Goal: Transaction & Acquisition: Purchase product/service

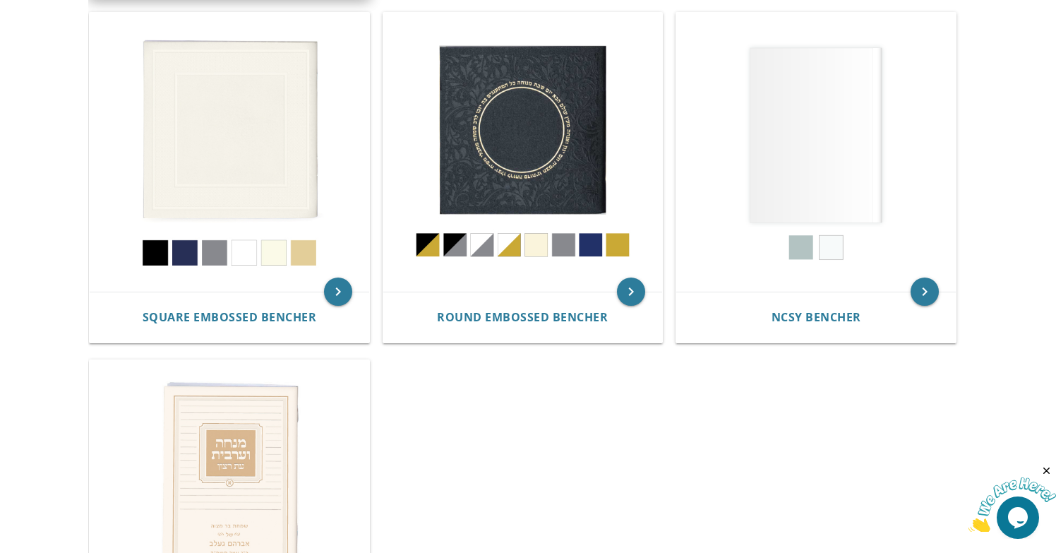
scroll to position [661, 0]
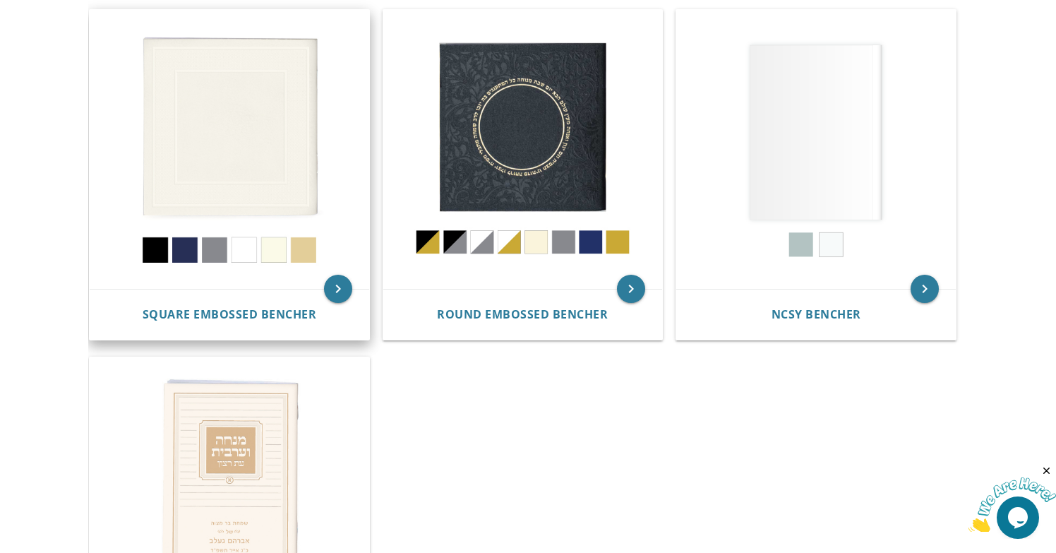
click at [246, 217] on img at bounding box center [229, 149] width 279 height 279
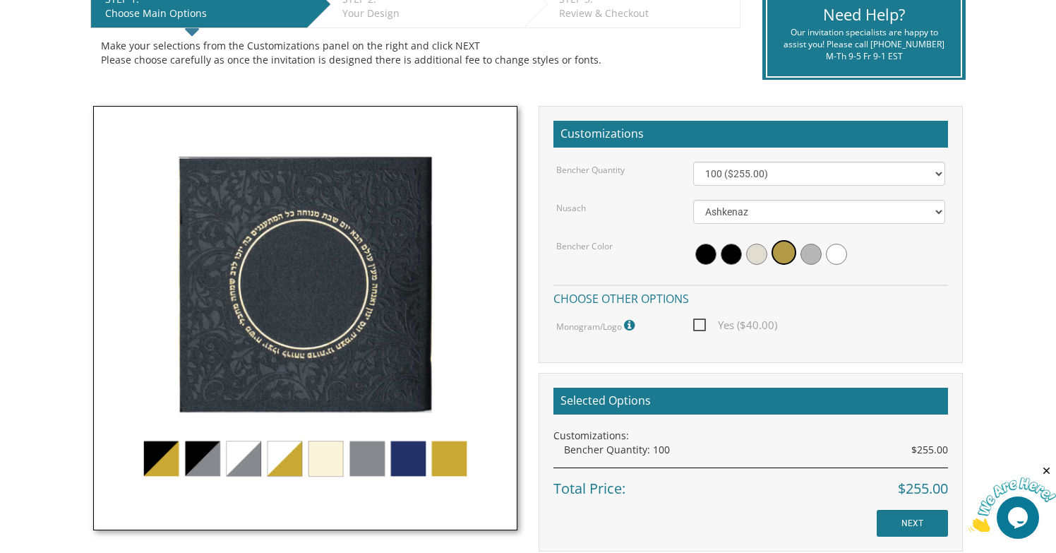
scroll to position [445, 0]
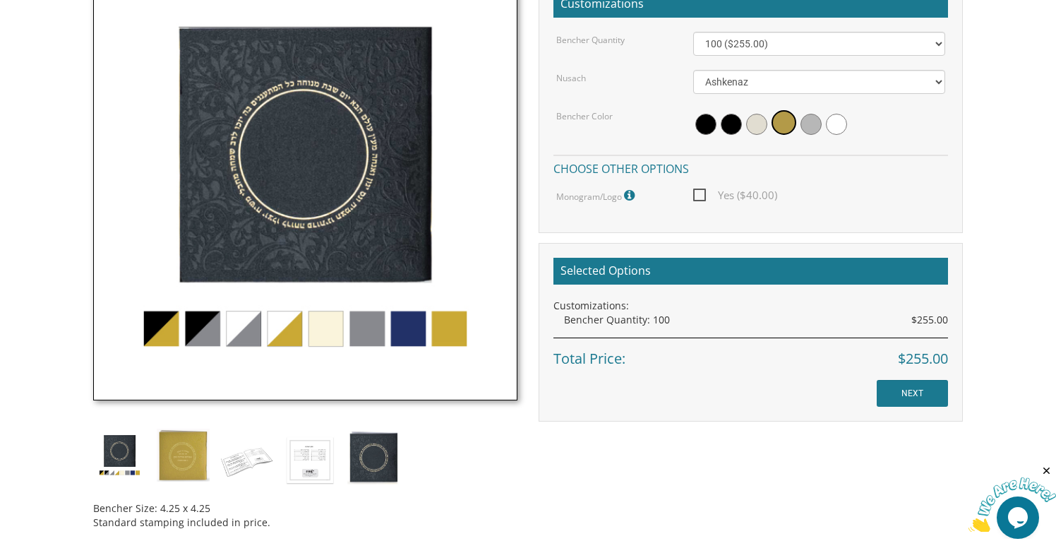
click at [208, 349] on img at bounding box center [305, 188] width 424 height 424
click at [208, 333] on img at bounding box center [305, 188] width 424 height 424
click at [368, 325] on img at bounding box center [305, 188] width 424 height 424
click at [458, 327] on img at bounding box center [305, 188] width 424 height 424
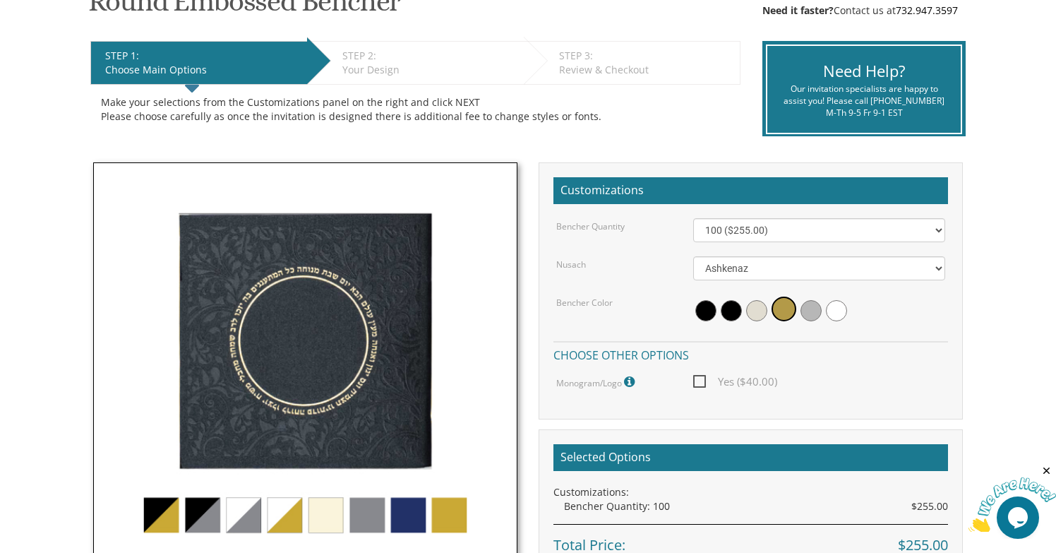
scroll to position [203, 0]
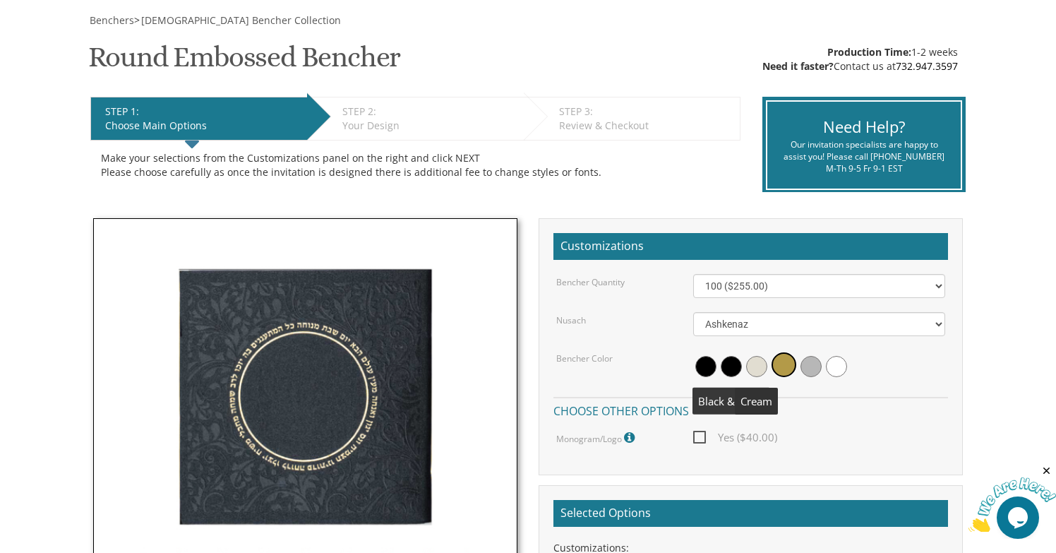
click at [728, 364] on span at bounding box center [731, 366] width 21 height 21
click at [697, 370] on span at bounding box center [705, 366] width 21 height 21
click at [736, 366] on span at bounding box center [734, 366] width 21 height 21
click at [775, 364] on span at bounding box center [785, 366] width 21 height 21
click at [771, 364] on span at bounding box center [783, 364] width 25 height 25
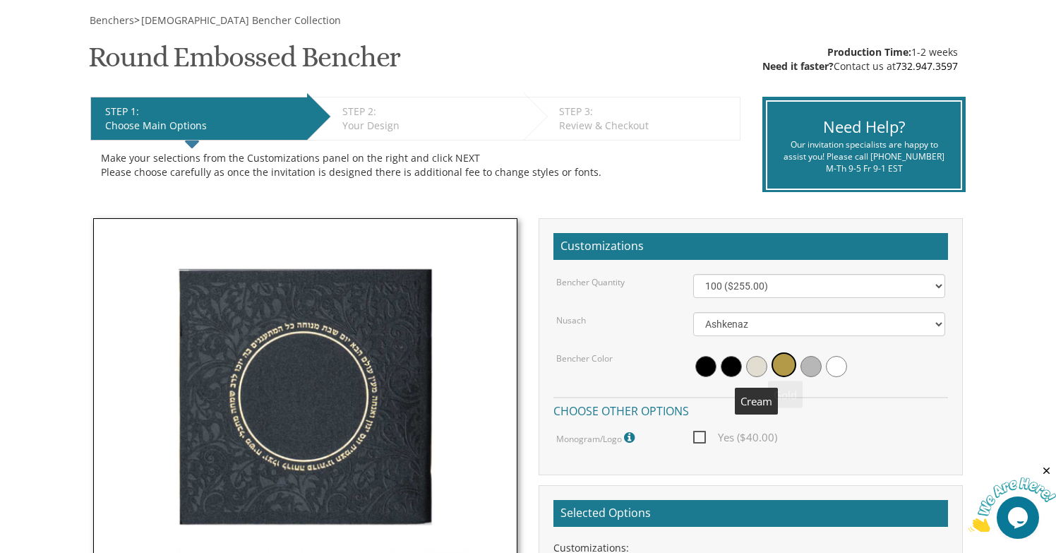
click at [758, 369] on span at bounding box center [756, 366] width 21 height 21
click at [776, 369] on span at bounding box center [785, 366] width 21 height 21
click at [793, 369] on span at bounding box center [783, 364] width 25 height 25
click at [717, 361] on div at bounding box center [819, 366] width 253 height 32
click at [707, 370] on span at bounding box center [705, 366] width 21 height 21
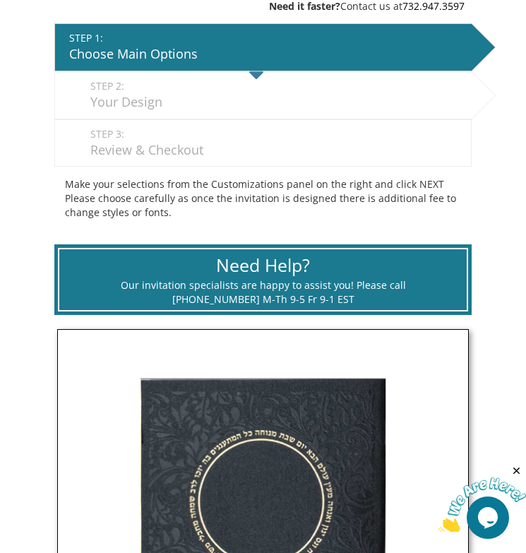
scroll to position [228, 0]
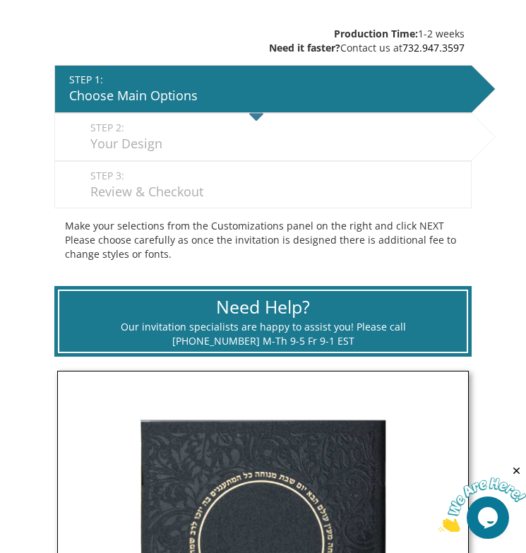
click at [180, 140] on div "Your Design" at bounding box center [277, 144] width 374 height 18
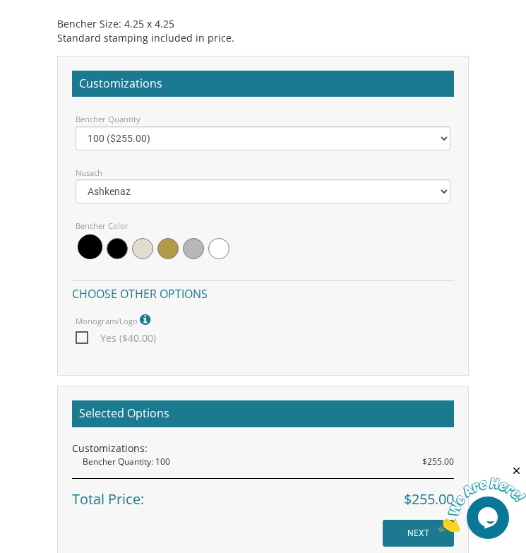
scroll to position [1262, 0]
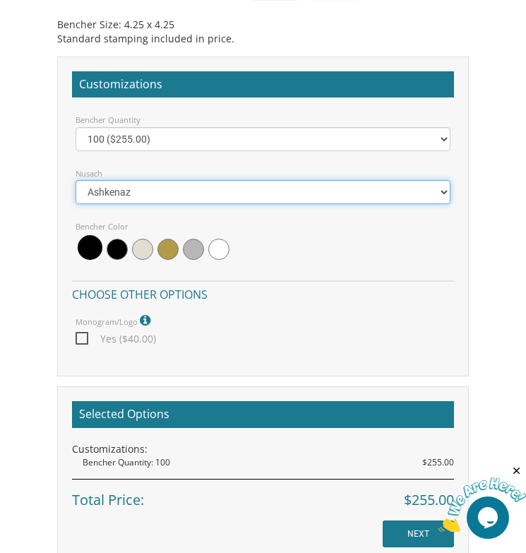
click at [359, 183] on select "Ashkenaz Edut Mizrach" at bounding box center [263, 192] width 375 height 24
click at [76, 180] on select "Ashkenaz Edut Mizrach" at bounding box center [263, 192] width 375 height 24
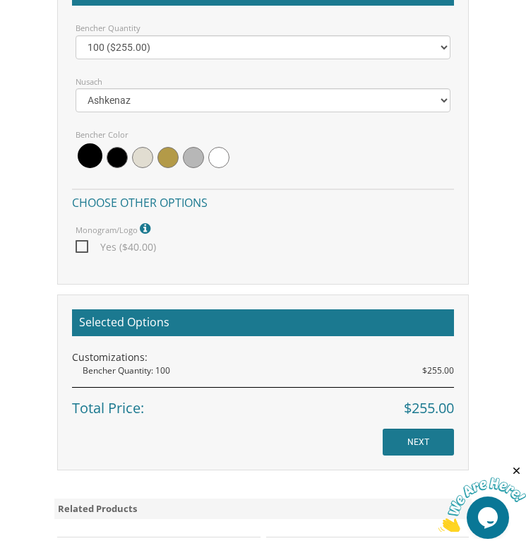
scroll to position [1354, 0]
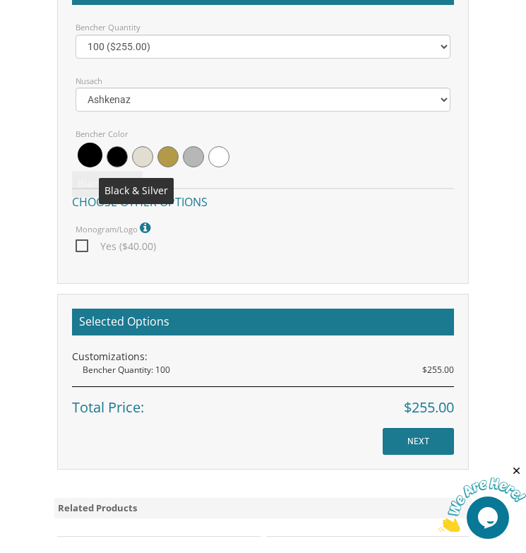
click at [123, 158] on span at bounding box center [117, 156] width 21 height 21
click at [86, 157] on span at bounding box center [88, 156] width 21 height 21
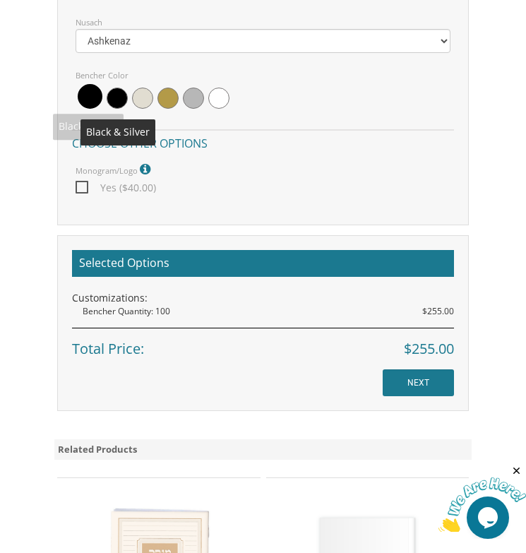
scroll to position [1420, 0]
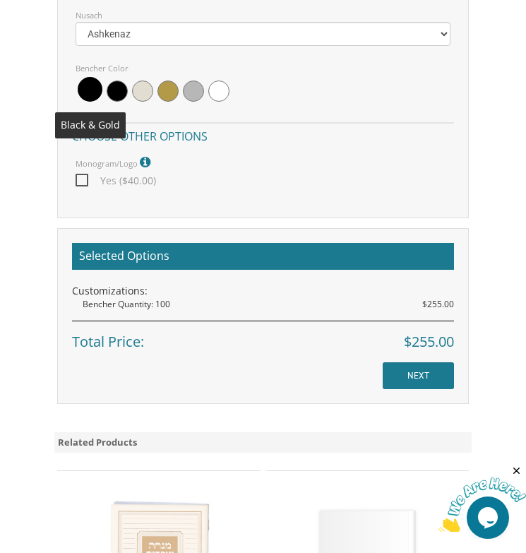
click at [83, 90] on span at bounding box center [90, 89] width 25 height 25
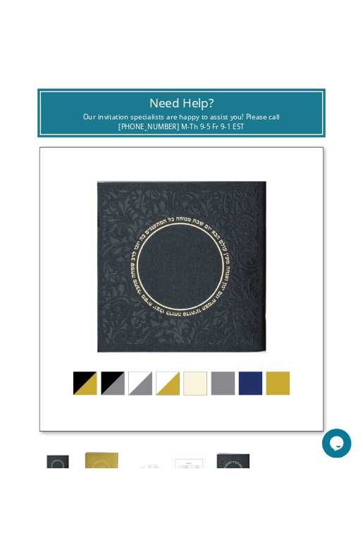
scroll to position [707, 0]
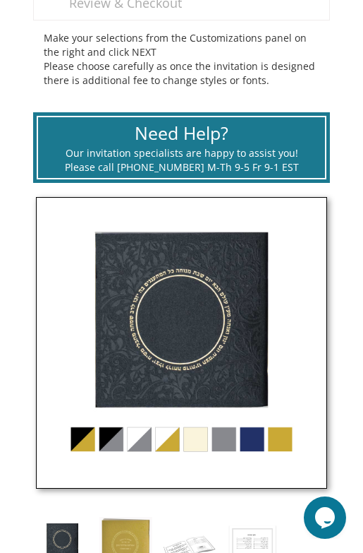
click at [88, 446] on img at bounding box center [181, 342] width 291 height 291
click at [197, 322] on img at bounding box center [181, 342] width 291 height 291
click at [127, 334] on img at bounding box center [181, 342] width 291 height 291
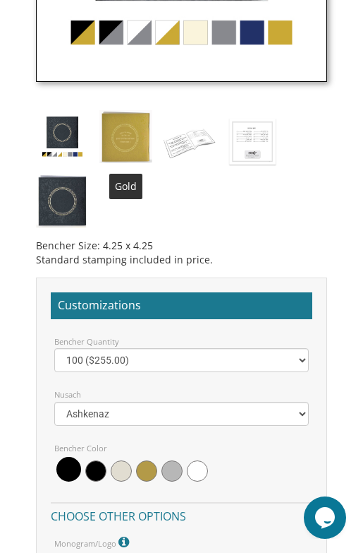
scroll to position [1103, 0]
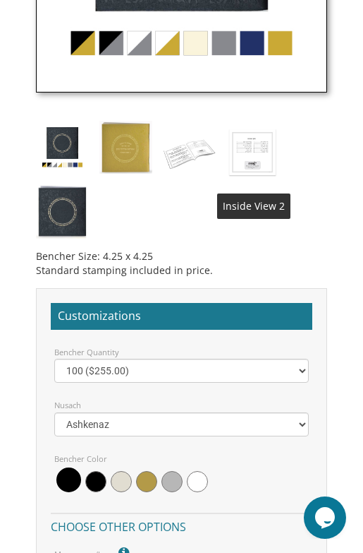
click at [251, 157] on img at bounding box center [253, 152] width 53 height 62
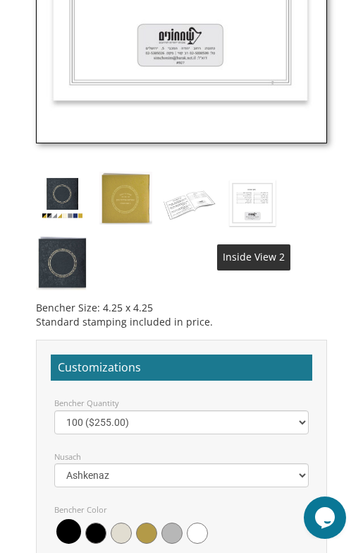
click at [264, 221] on img at bounding box center [253, 202] width 53 height 62
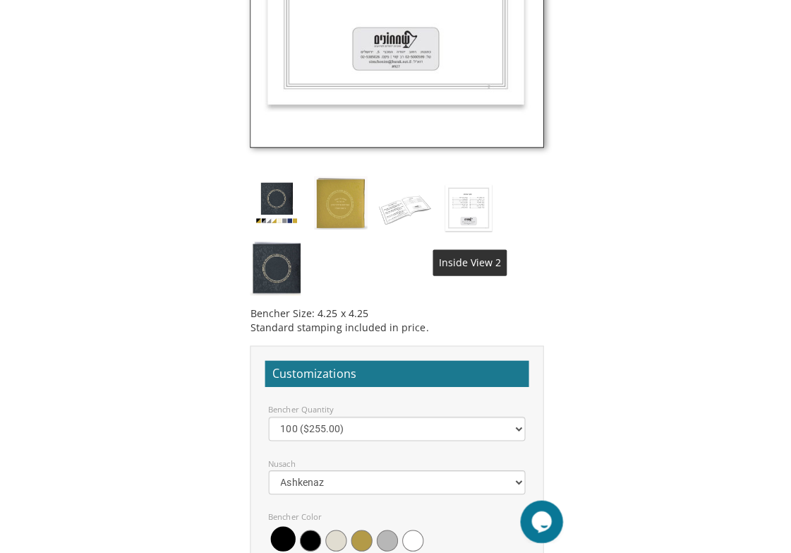
scroll to position [1098, 0]
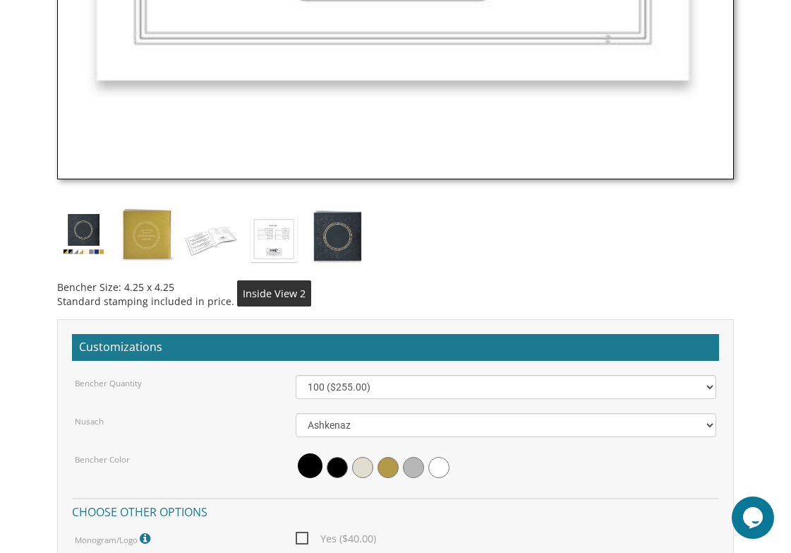
click at [271, 228] on img at bounding box center [274, 238] width 53 height 62
click at [219, 247] on img at bounding box center [210, 238] width 53 height 62
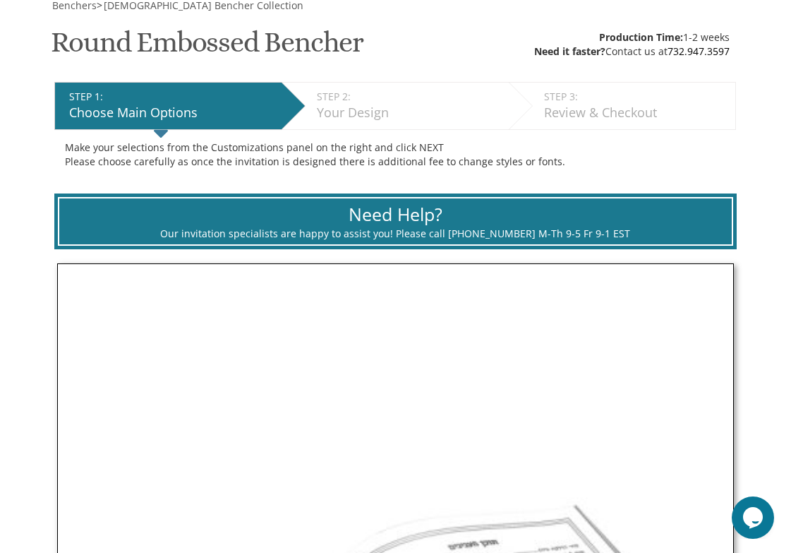
scroll to position [0, 0]
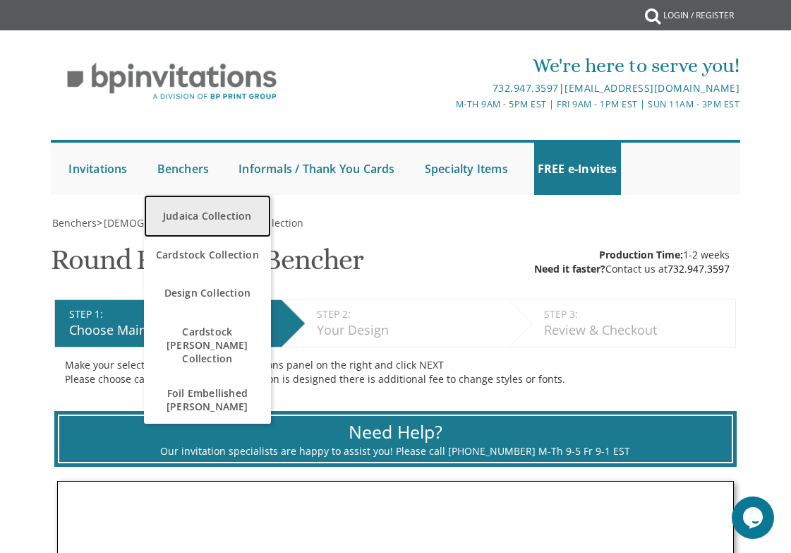
click at [205, 234] on link "Judaica Collection" at bounding box center [207, 216] width 127 height 42
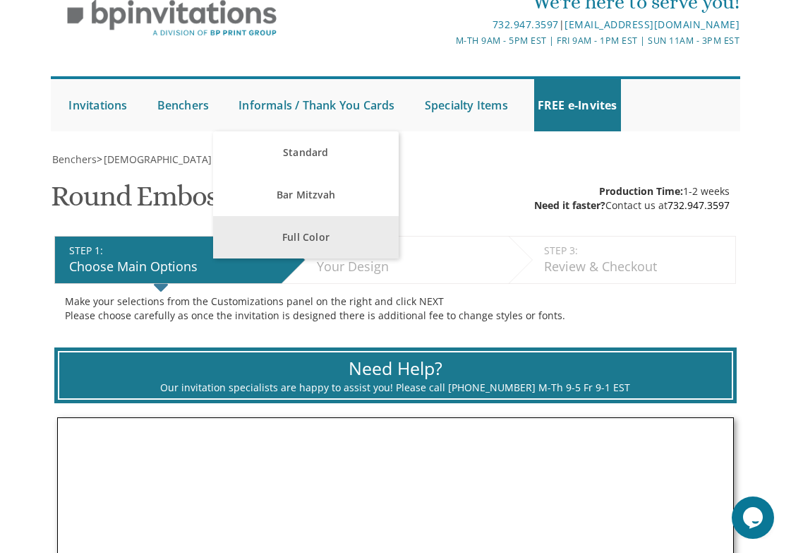
scroll to position [67, 0]
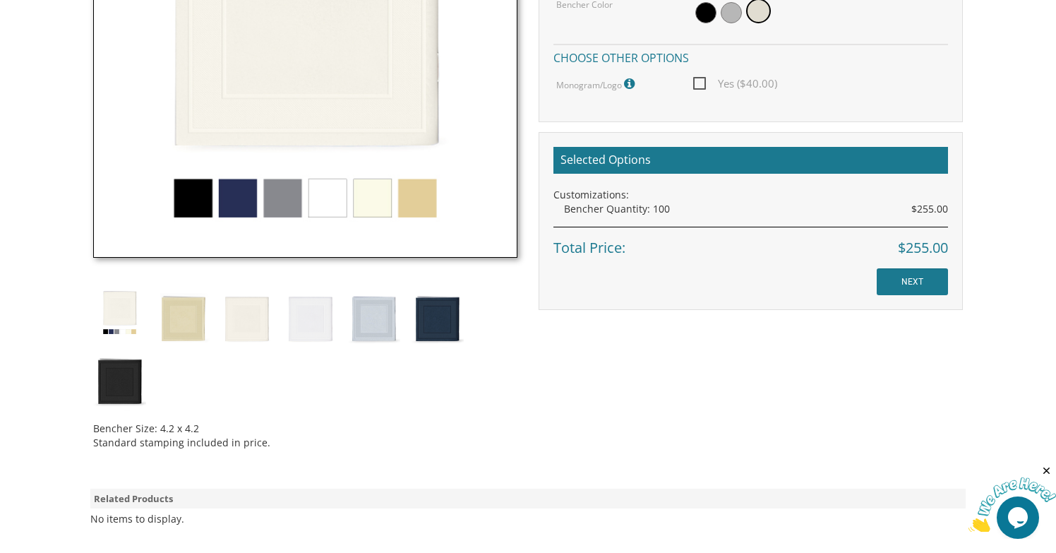
scroll to position [599, 0]
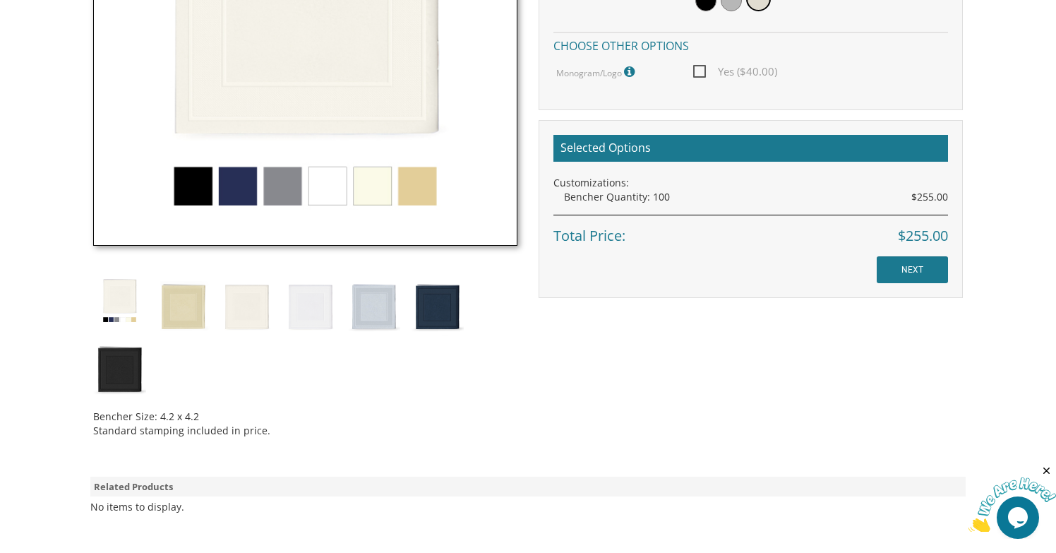
click at [175, 425] on div "Bencher Size: 4.2 x 4.2 Standard stamping included in price." at bounding box center [305, 418] width 424 height 39
click at [175, 416] on div "Bencher Size: 4.2 x 4.2 Standard stamping included in price." at bounding box center [305, 418] width 424 height 39
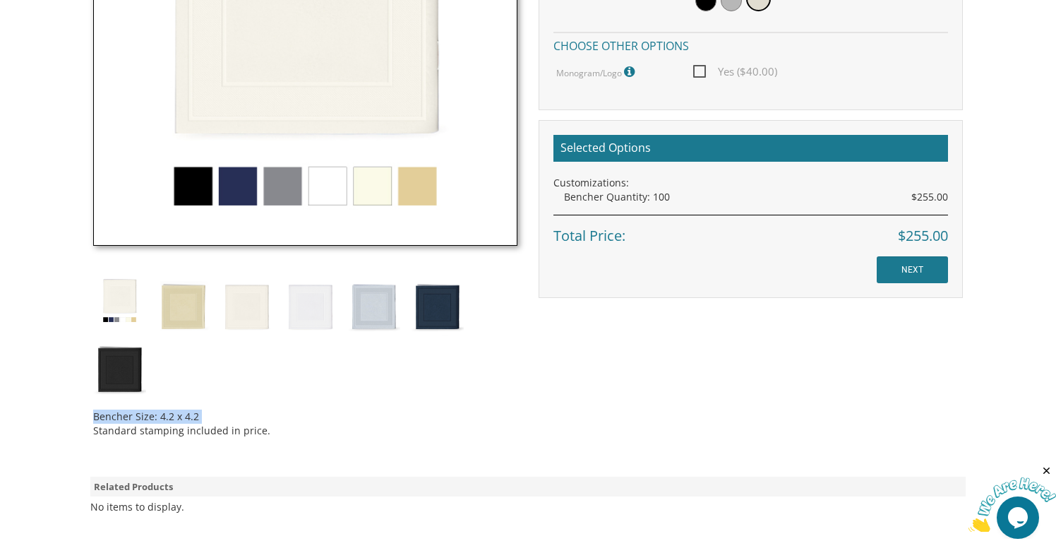
click at [175, 416] on div "Bencher Size: 4.2 x 4.2 Standard stamping included in price." at bounding box center [305, 418] width 424 height 39
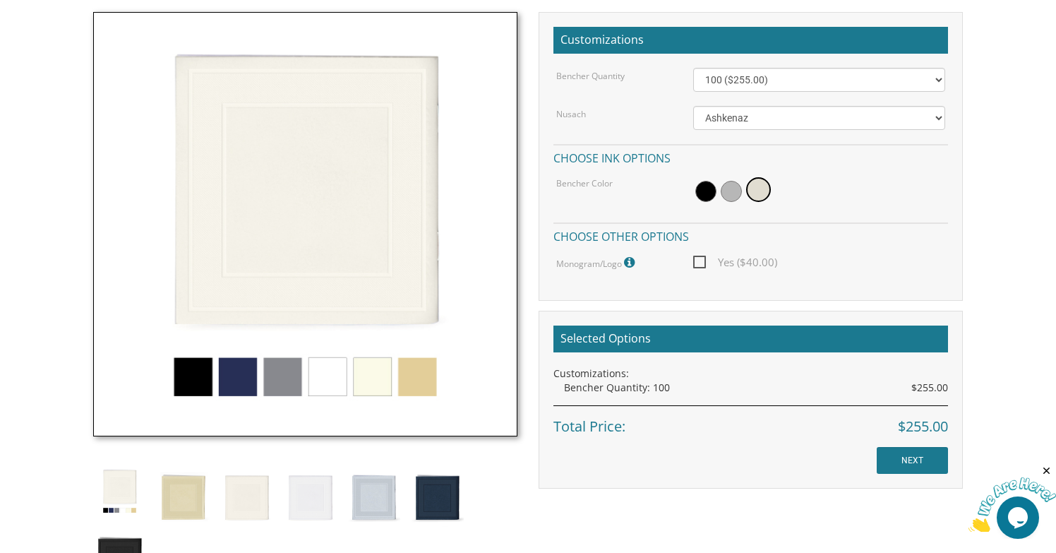
scroll to position [665, 0]
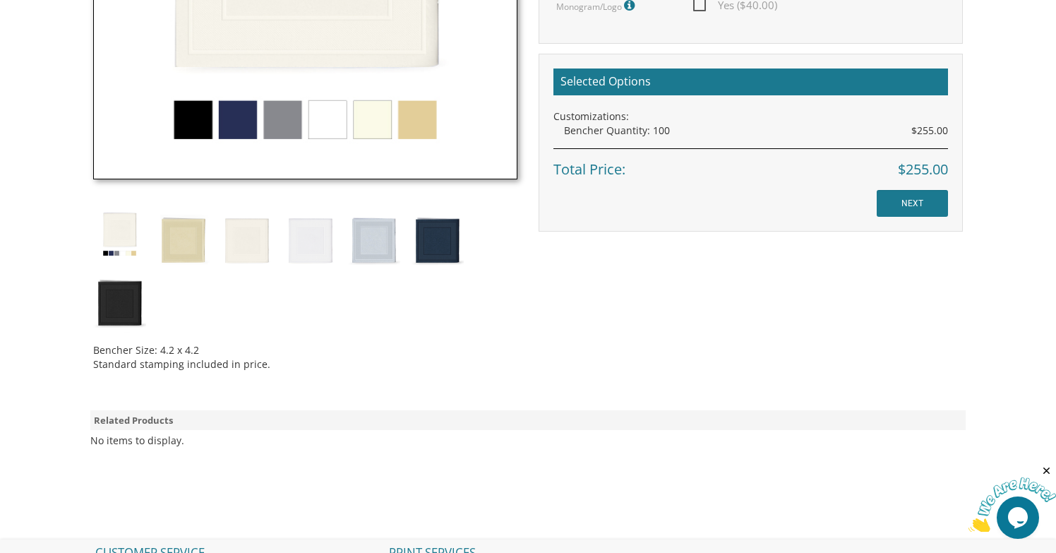
click at [188, 358] on div "Bencher Size: 4.2 x 4.2 Standard stamping included in price." at bounding box center [305, 351] width 424 height 39
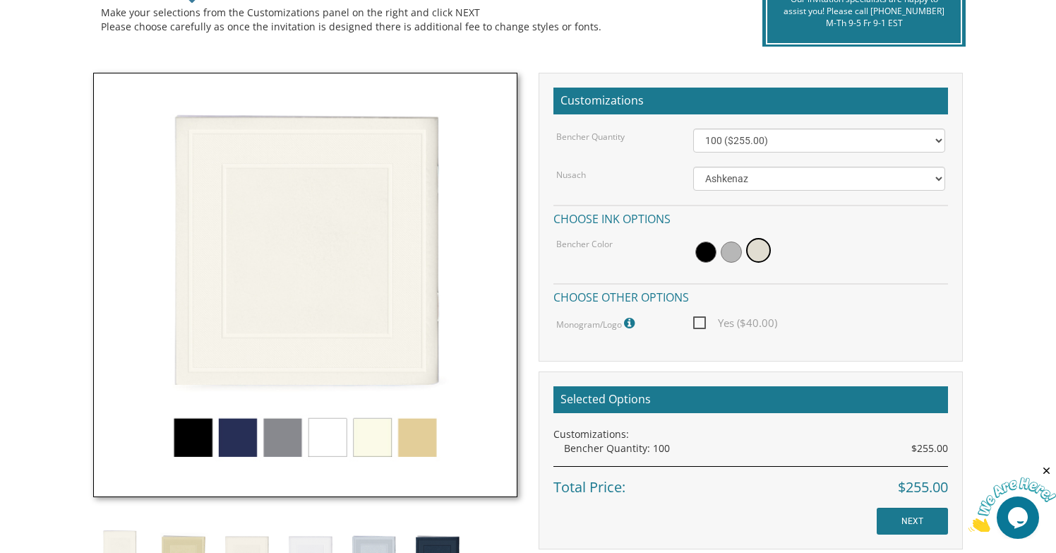
scroll to position [358, 0]
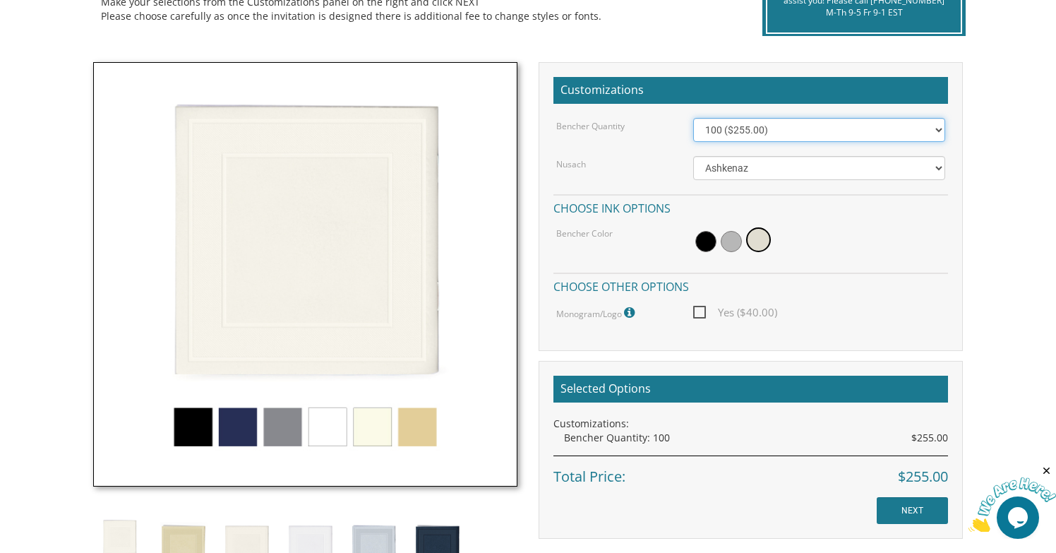
click at [900, 126] on select "100 ($255.00) 200 ($510.00) 300 ($765.00) 400 ($1,020.00) 500 ($1,275.00)" at bounding box center [819, 130] width 253 height 24
click at [742, 128] on select "100 ($255.00) 200 ($510.00) 300 ($765.00) 400 ($1,020.00) 500 ($1,275.00)" at bounding box center [819, 130] width 253 height 24
select select "200"
click at [693, 118] on select "100 ($255.00) 200 ($510.00) 300 ($765.00) 400 ($1,020.00) 500 ($1,275.00)" at bounding box center [819, 130] width 253 height 24
click at [728, 127] on select "100 ($255.00) 200 ($510.00) 300 ($765.00) 400 ($1,020.00) 500 ($1,275.00)" at bounding box center [819, 130] width 253 height 24
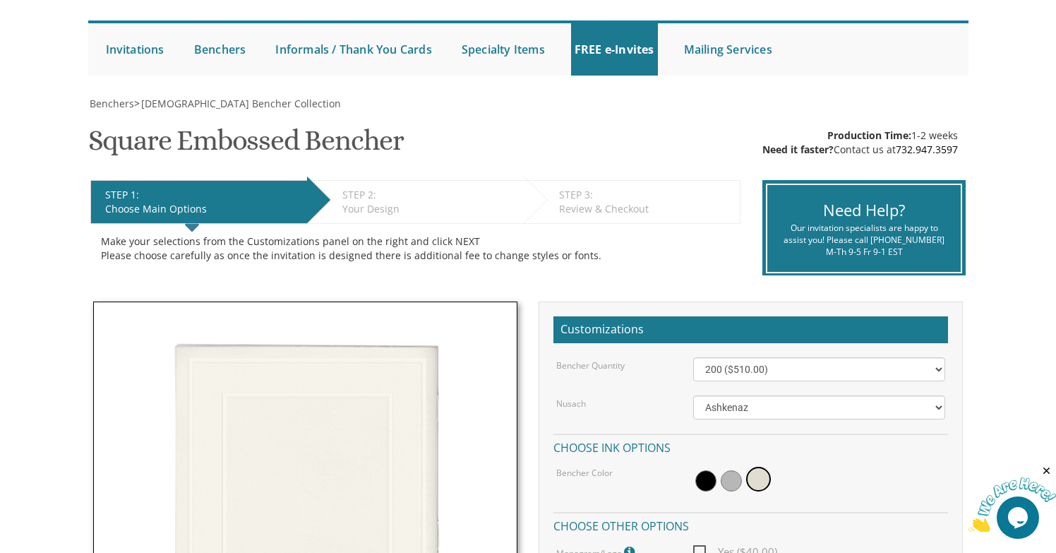
scroll to position [0, 0]
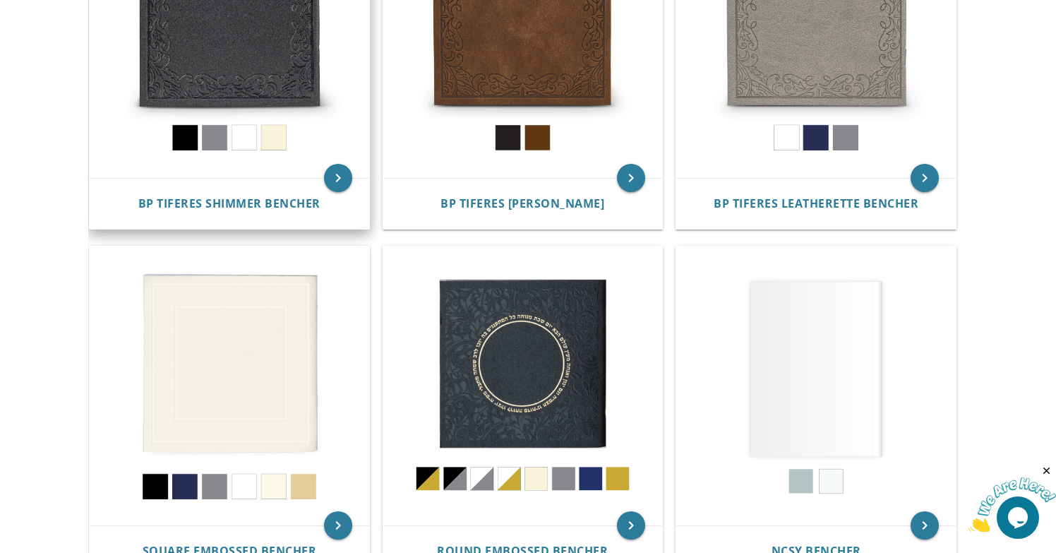
scroll to position [462, 0]
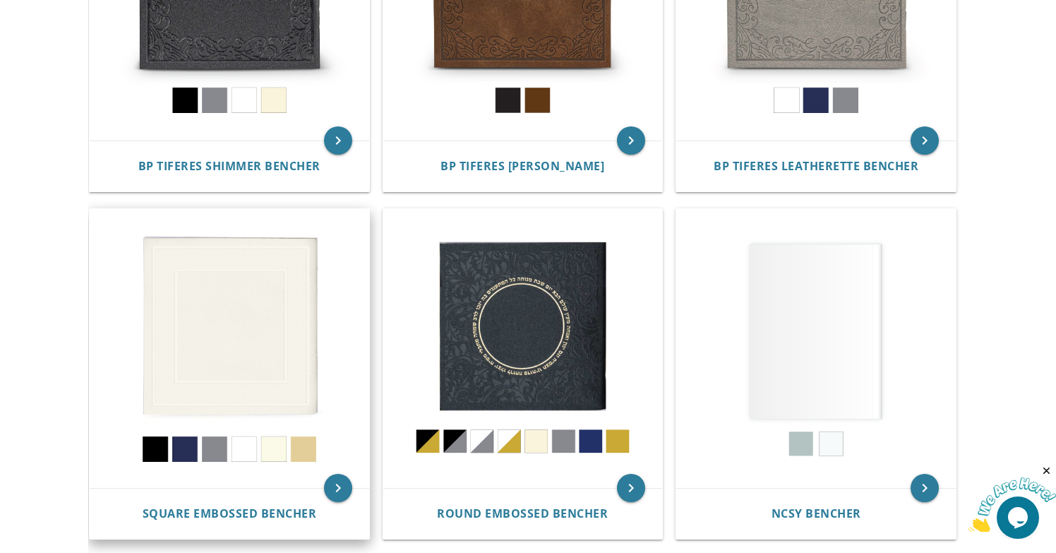
click at [258, 353] on img at bounding box center [229, 348] width 279 height 279
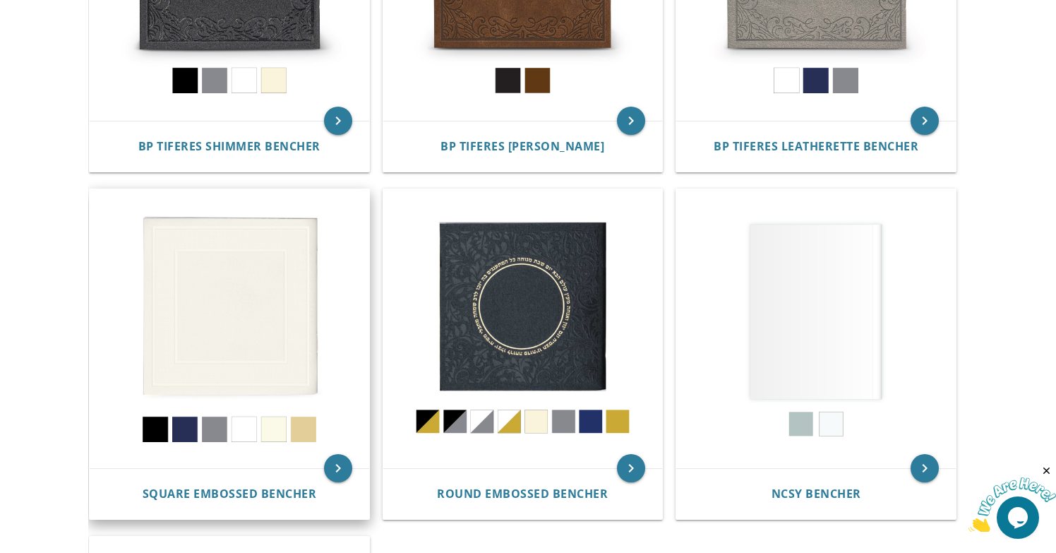
scroll to position [496, 0]
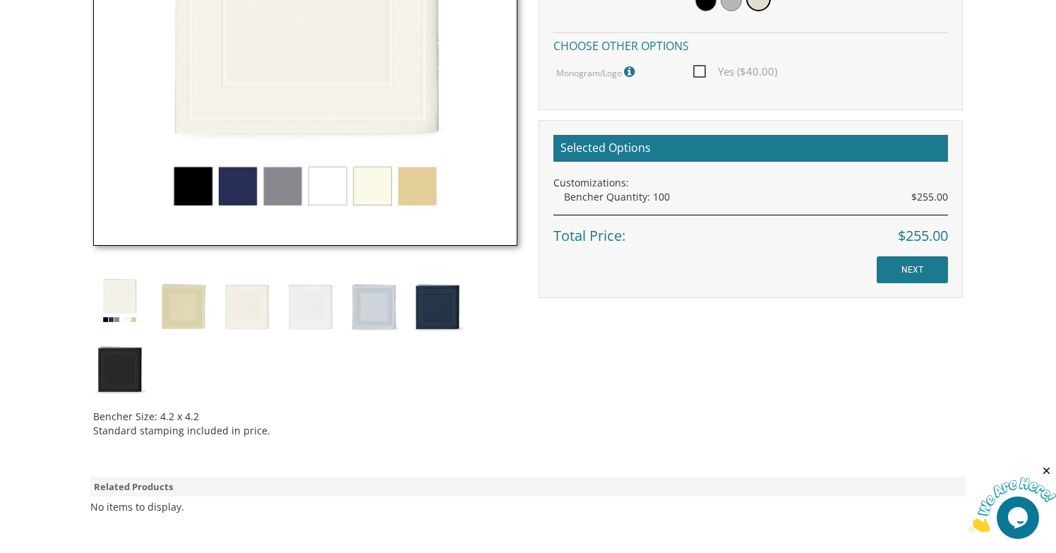
scroll to position [621, 0]
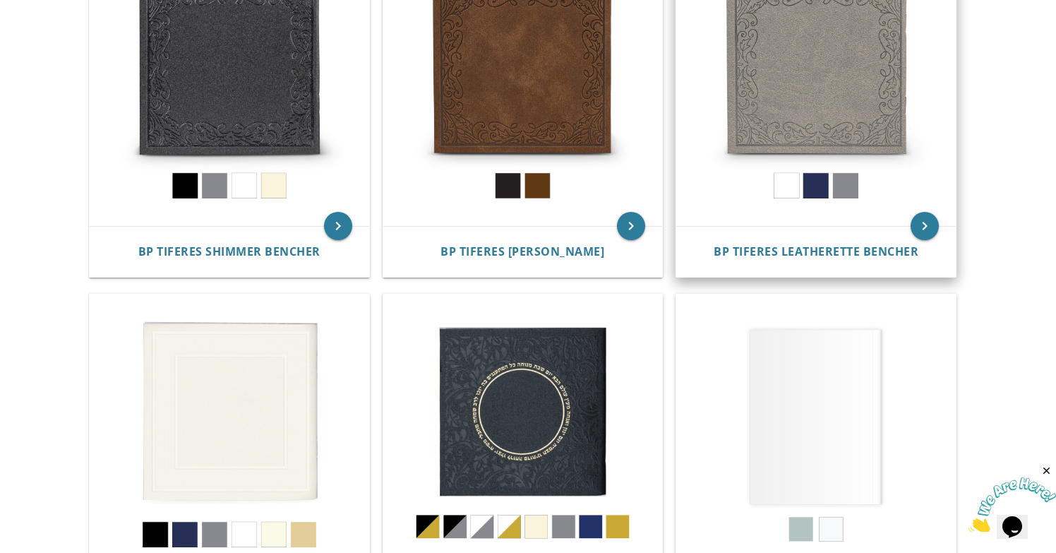
scroll to position [385, 0]
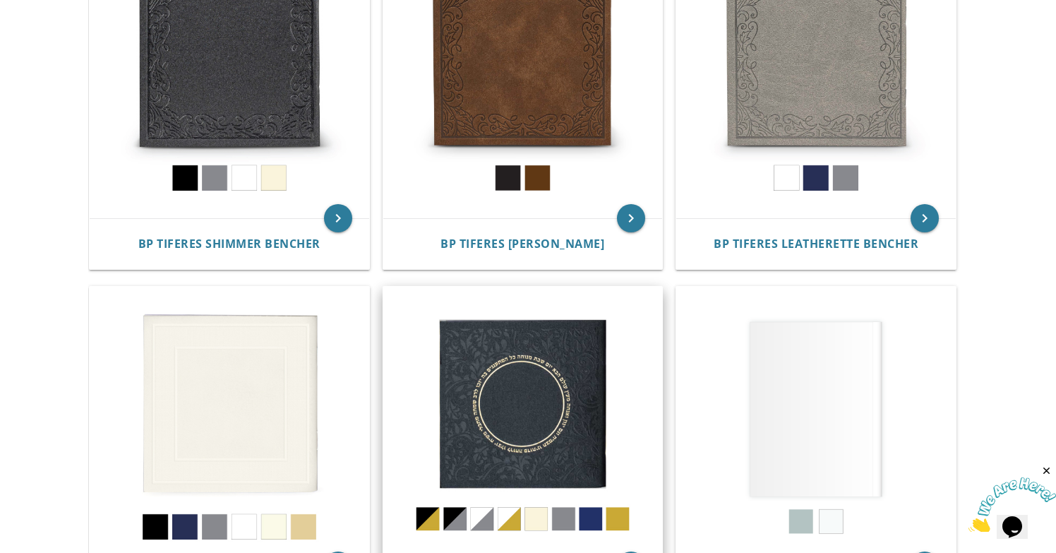
click at [564, 380] on img at bounding box center [522, 426] width 279 height 279
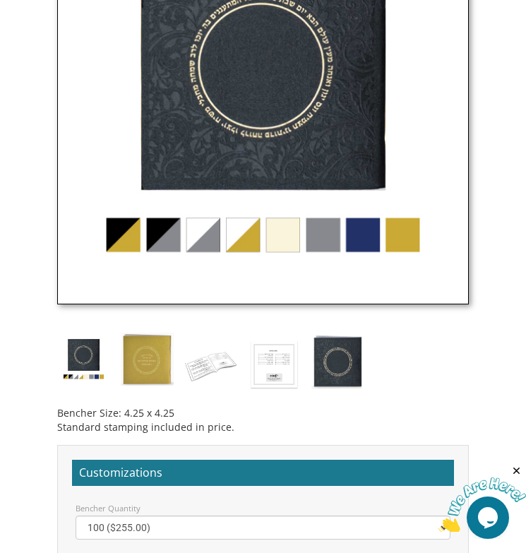
scroll to position [155, 0]
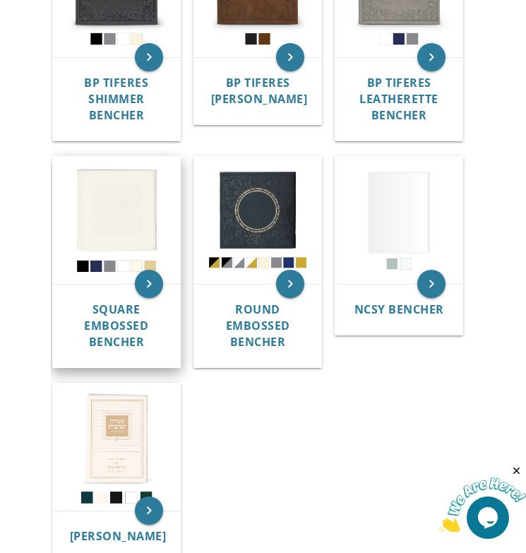
scroll to position [453, 0]
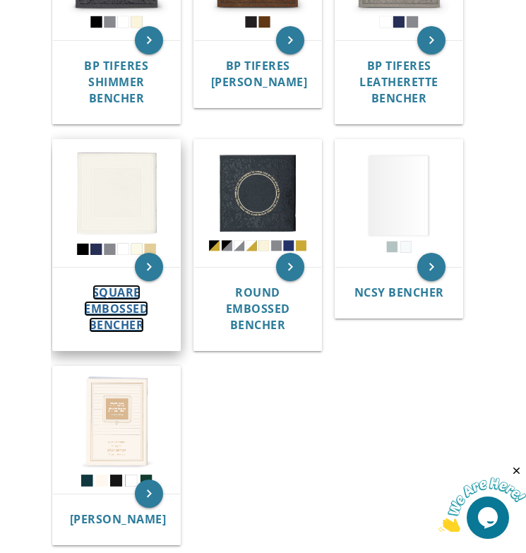
click at [118, 299] on span "Square Embossed Bencher" at bounding box center [116, 308] width 64 height 48
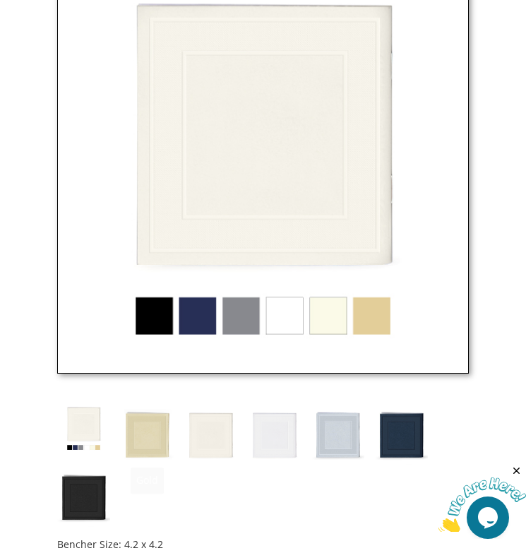
scroll to position [890, 0]
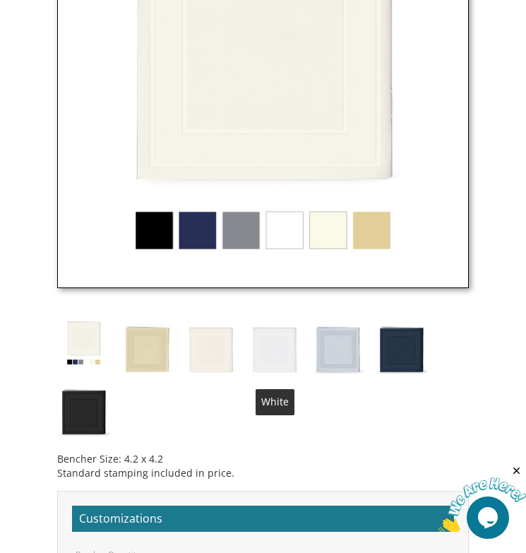
click at [284, 351] on img at bounding box center [274, 347] width 53 height 62
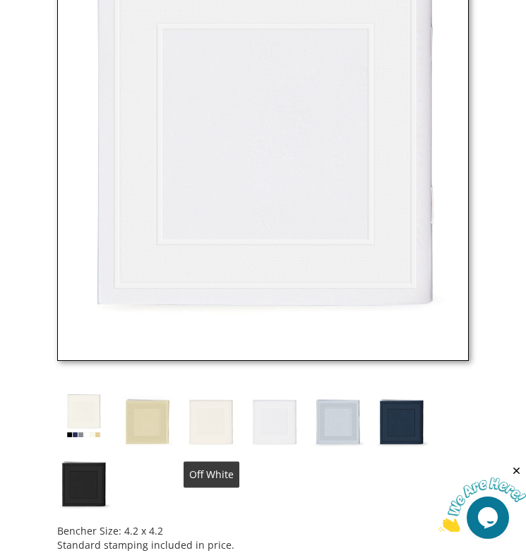
click at [195, 415] on img at bounding box center [210, 420] width 53 height 62
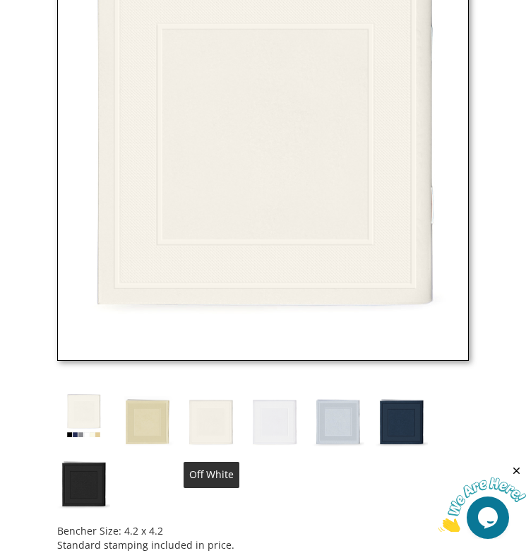
click at [260, 421] on img at bounding box center [274, 420] width 53 height 62
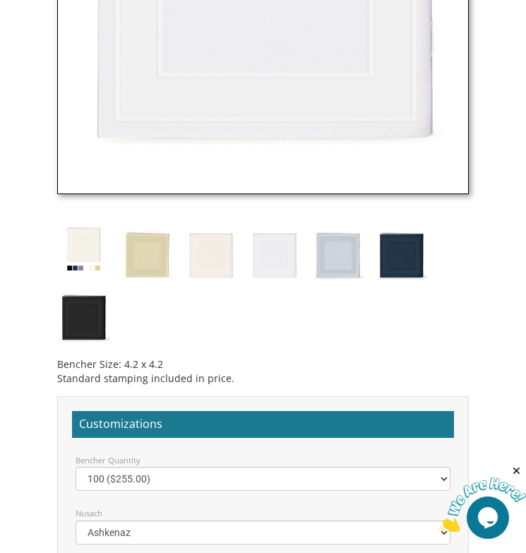
scroll to position [1032, 0]
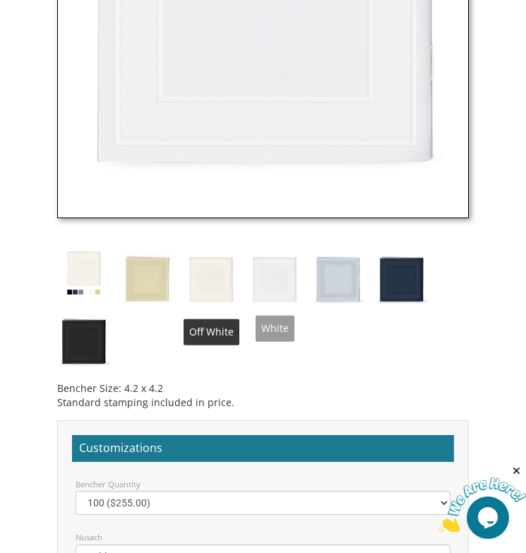
click at [228, 273] on img at bounding box center [210, 277] width 53 height 62
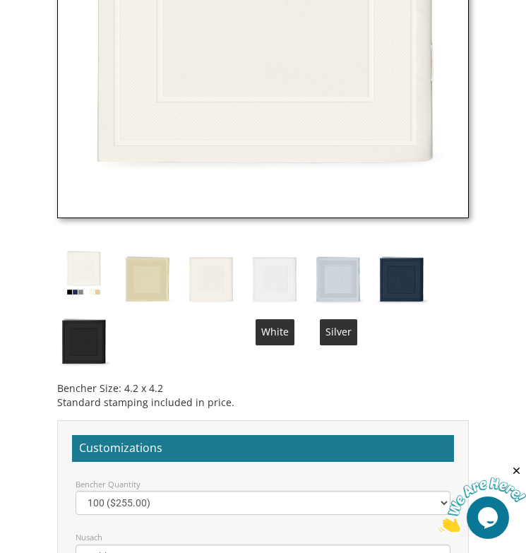
click at [290, 282] on img at bounding box center [274, 277] width 53 height 62
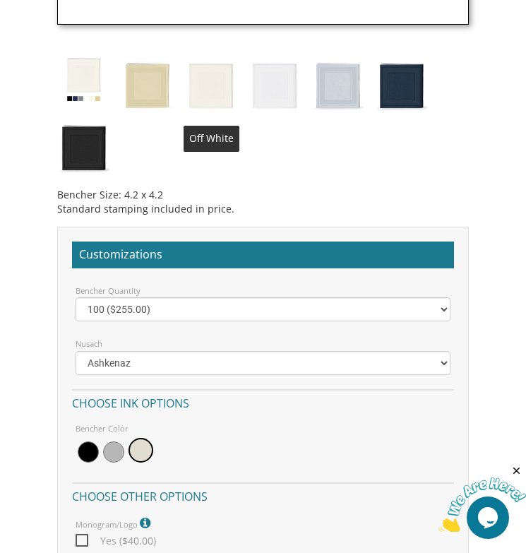
scroll to position [1274, 0]
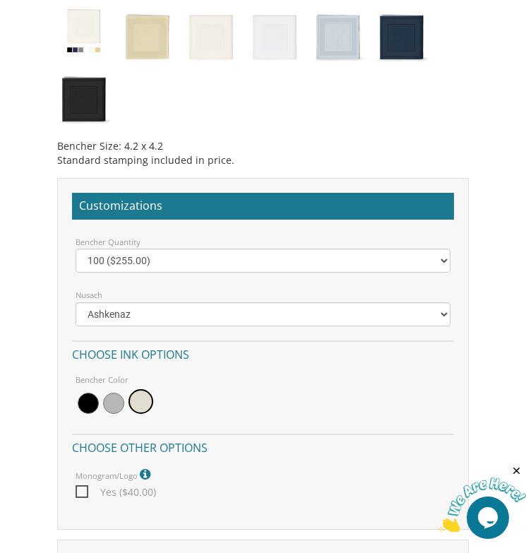
click at [218, 247] on div "Bencher Quantity" at bounding box center [263, 241] width 396 height 15
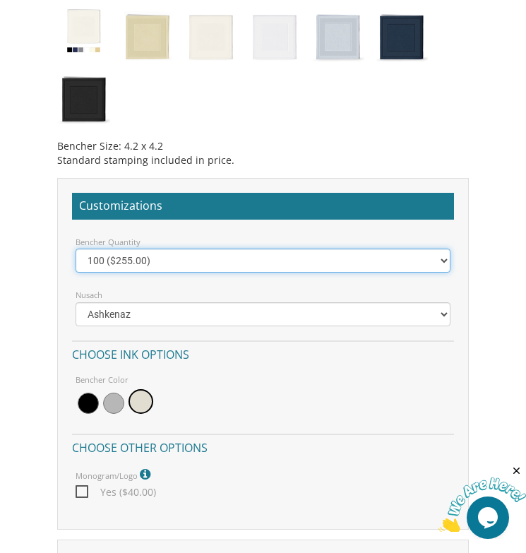
click at [214, 260] on select "100 ($255.00) 200 ($510.00) 300 ($765.00) 400 ($1,020.00) 500 ($1,275.00)" at bounding box center [263, 260] width 375 height 24
select select "200"
click at [76, 248] on select "100 ($255.00) 200 ($510.00) 300 ($765.00) 400 ($1,020.00) 500 ($1,275.00)" at bounding box center [263, 260] width 375 height 24
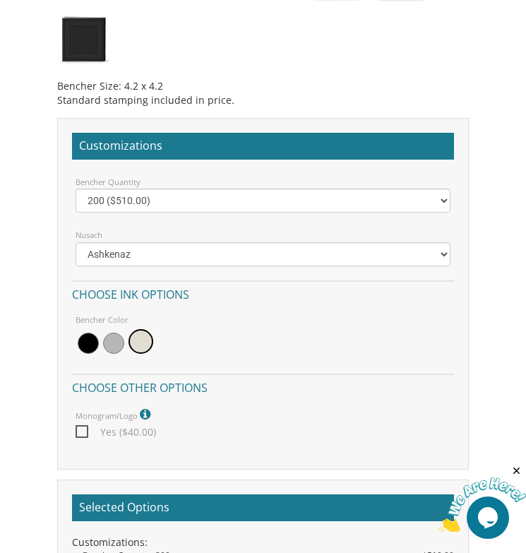
scroll to position [1354, 0]
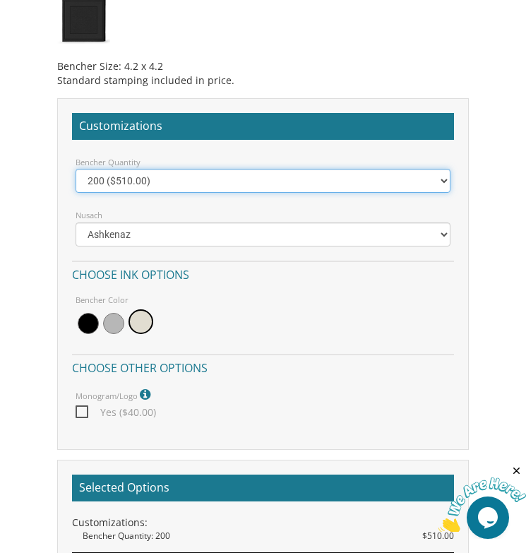
click at [255, 170] on select "100 ($255.00) 200 ($510.00) 300 ($765.00) 400 ($1,020.00) 500 ($1,275.00)" at bounding box center [263, 181] width 375 height 24
click at [203, 171] on select "100 ($255.00) 200 ($510.00) 300 ($765.00) 400 ($1,020.00) 500 ($1,275.00)" at bounding box center [263, 181] width 375 height 24
click at [234, 181] on select "100 ($255.00) 200 ($510.00) 300 ($765.00) 400 ($1,020.00) 500 ($1,275.00)" at bounding box center [263, 181] width 375 height 24
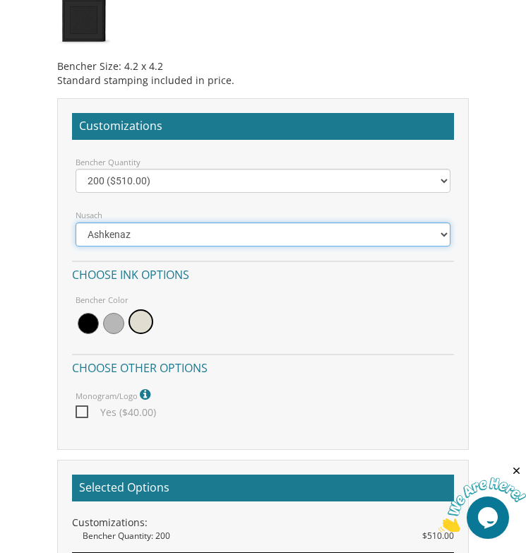
click at [216, 231] on select "Ashkenaz Edut Mizrach" at bounding box center [263, 234] width 375 height 24
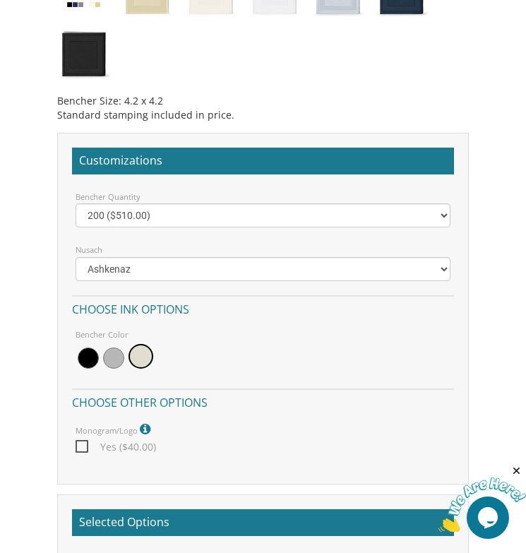
scroll to position [1323, 0]
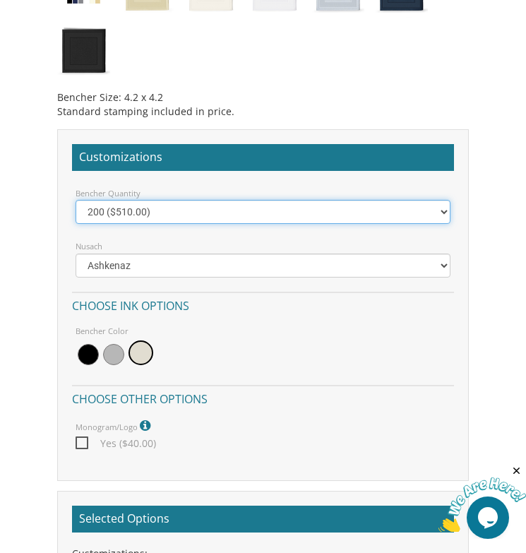
click at [238, 200] on select "100 ($255.00) 200 ($510.00) 300 ($765.00) 400 ($1,020.00) 500 ($1,275.00)" at bounding box center [263, 212] width 375 height 24
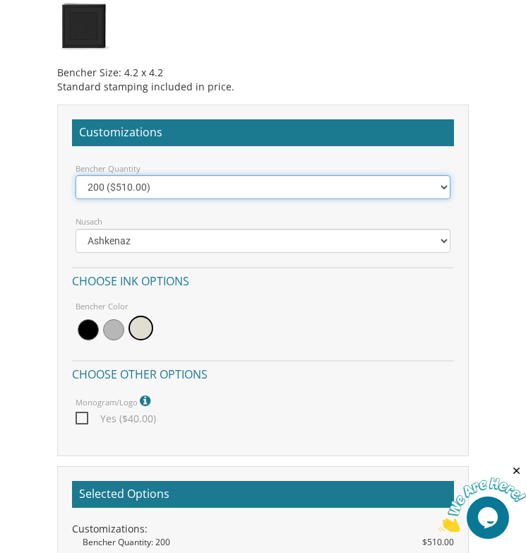
scroll to position [1381, 0]
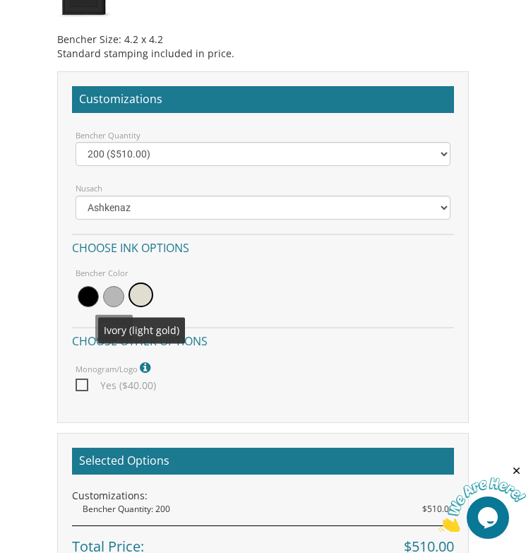
click at [121, 301] on span at bounding box center [113, 296] width 21 height 21
click at [140, 297] on span at bounding box center [142, 296] width 21 height 21
click at [114, 296] on span at bounding box center [113, 296] width 21 height 21
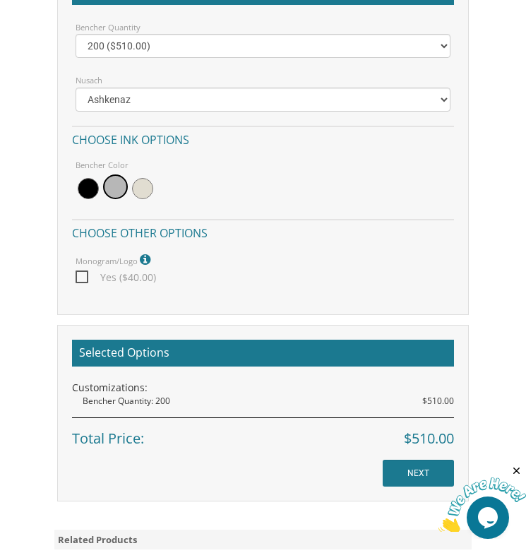
scroll to position [1499, 0]
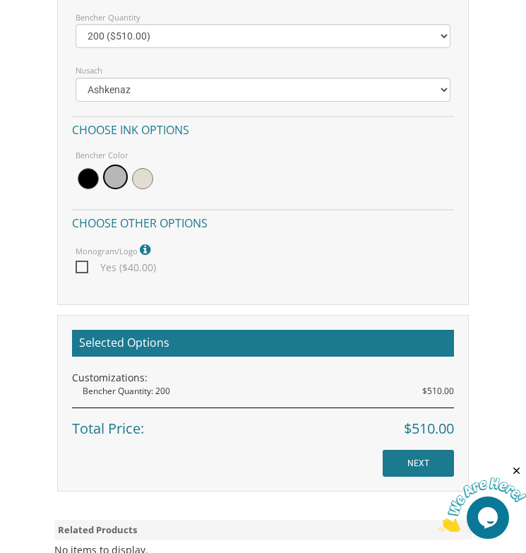
click at [87, 271] on span "Yes ($40.00)" at bounding box center [116, 267] width 80 height 18
click at [85, 270] on input "Yes ($40.00)" at bounding box center [80, 265] width 9 height 9
checkbox input "true"
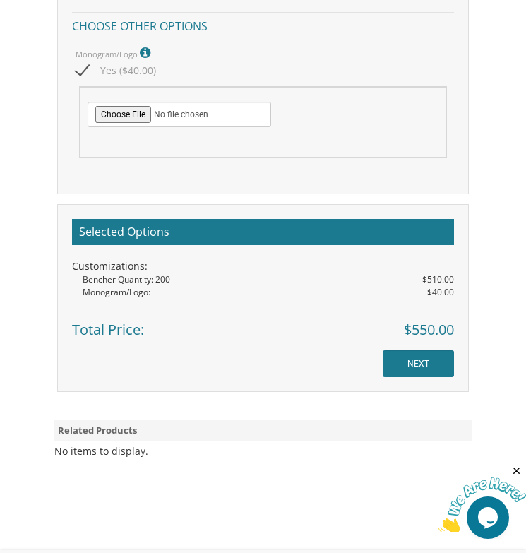
scroll to position [1823, 0]
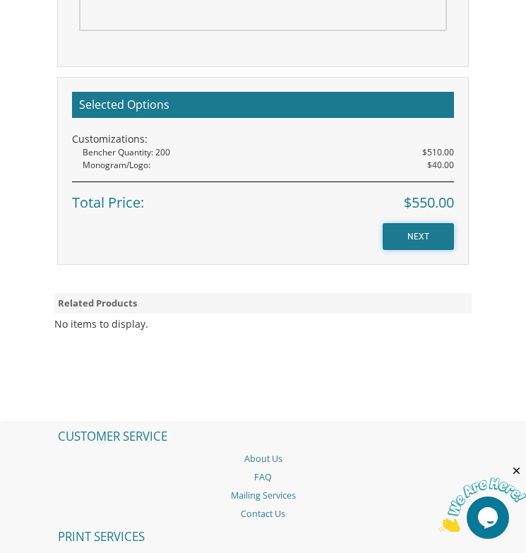
click at [402, 248] on input "NEXT" at bounding box center [417, 236] width 71 height 27
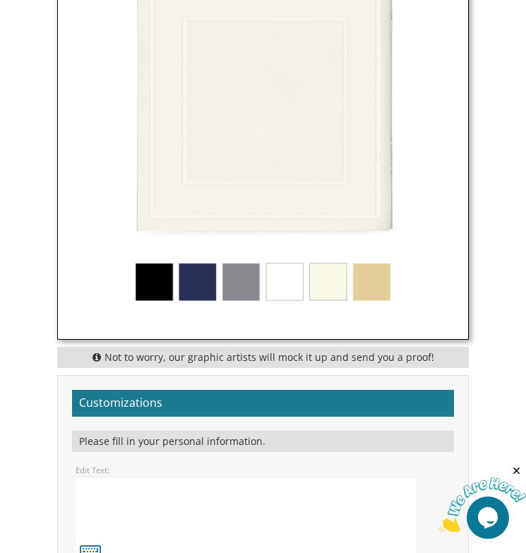
scroll to position [1162, 0]
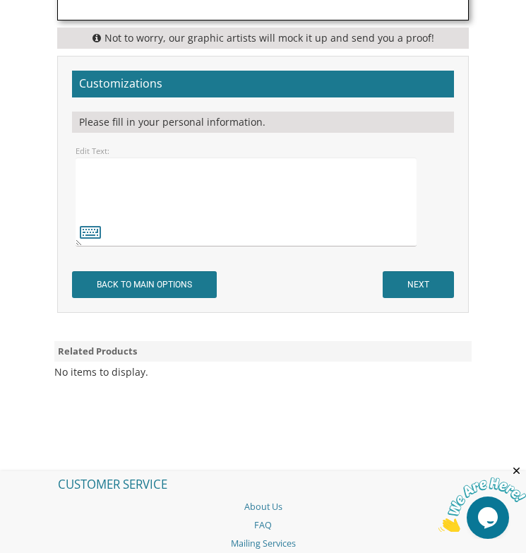
click at [262, 195] on textarea at bounding box center [247, 201] width 342 height 89
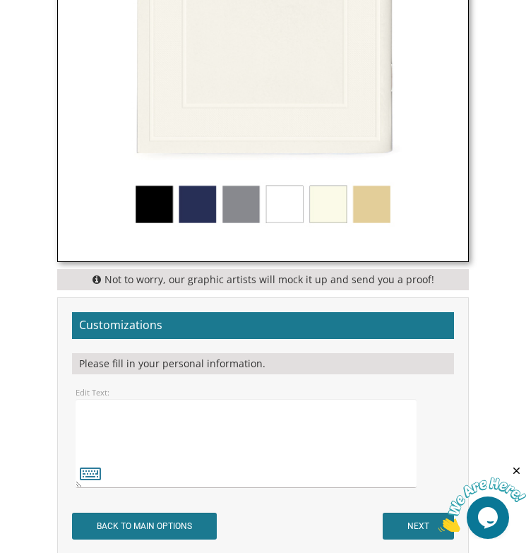
scroll to position [969, 0]
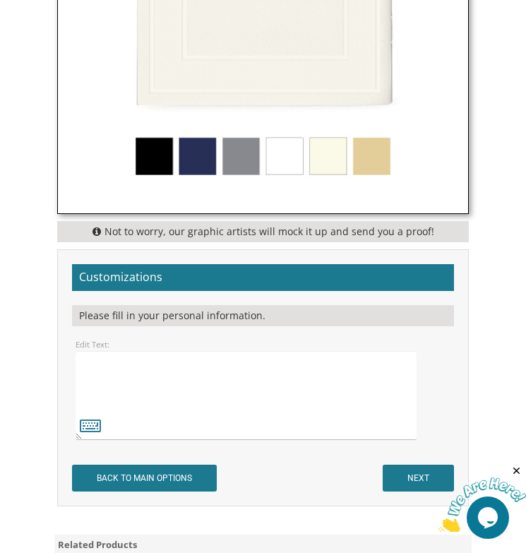
click at [519, 469] on icon "Close" at bounding box center [516, 470] width 13 height 13
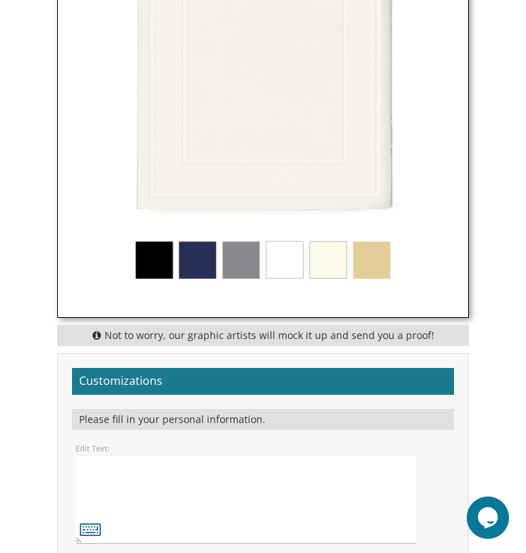
scroll to position [877, 0]
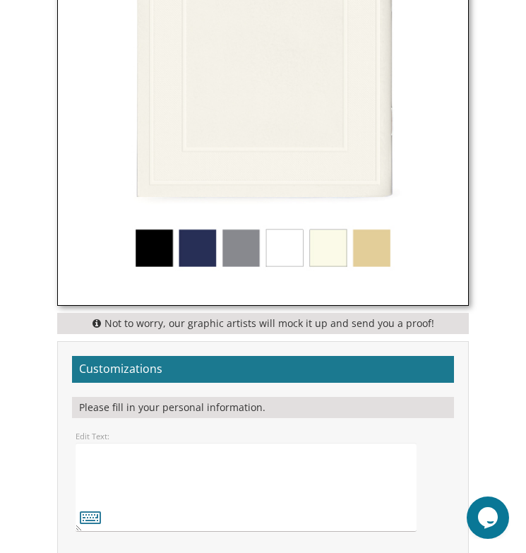
click at [284, 258] on img at bounding box center [262, 100] width 409 height 409
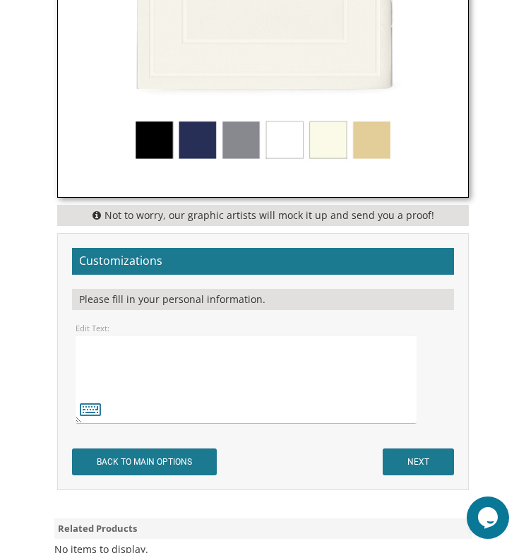
scroll to position [1020, 0]
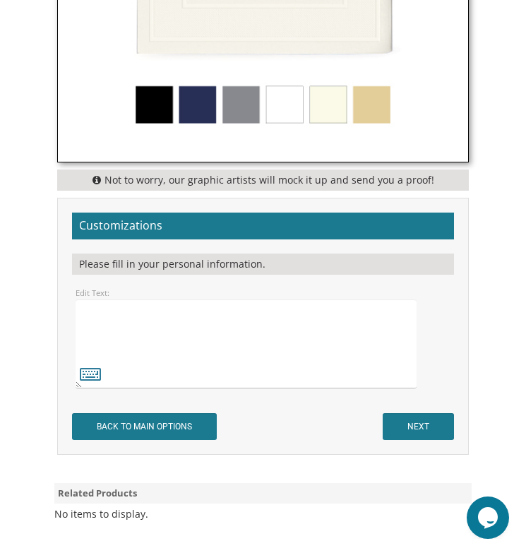
click at [443, 442] on div "Customizations Please fill in your personal information. Edit Text: BACK TO MAI…" at bounding box center [262, 326] width 411 height 257
click at [443, 421] on input "NEXT" at bounding box center [417, 426] width 71 height 27
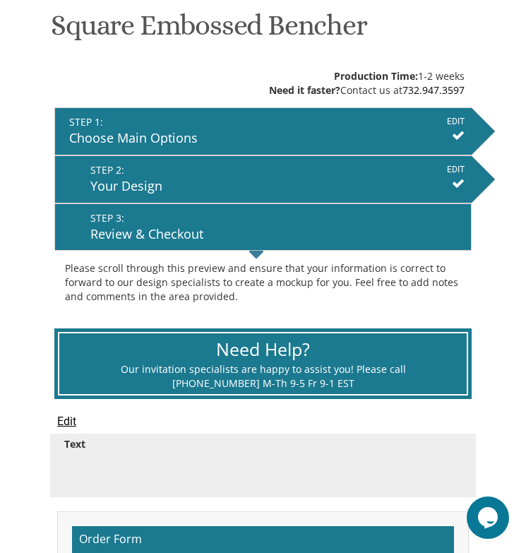
scroll to position [333, 0]
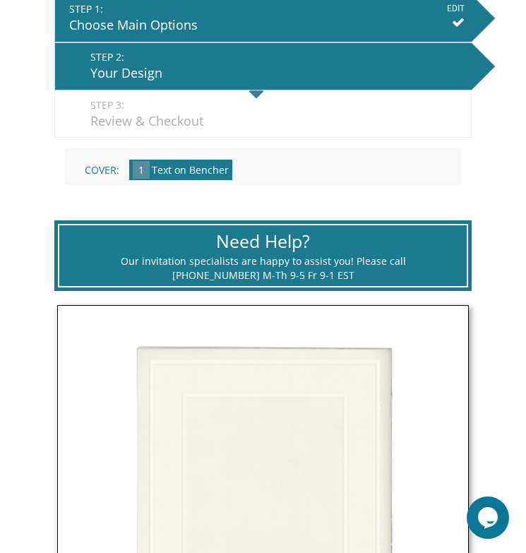
scroll to position [471, 0]
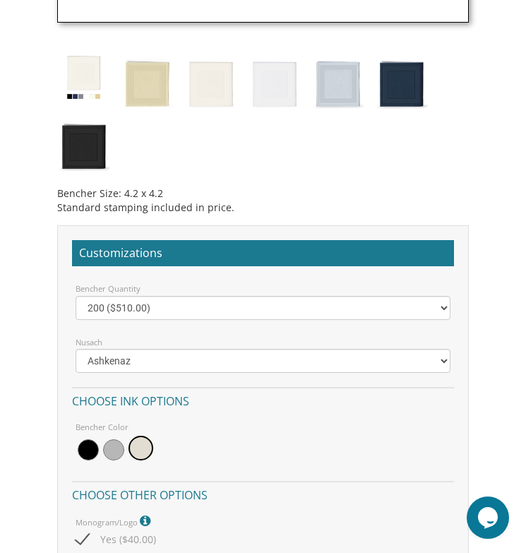
scroll to position [1188, 0]
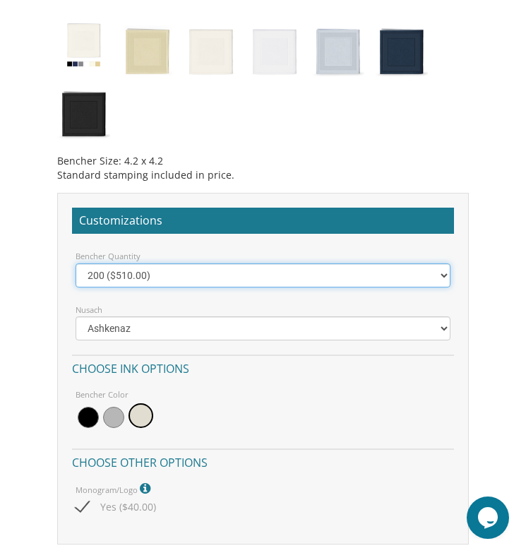
click at [159, 267] on select "100 ($255.00) 200 ($510.00) 300 ($765.00) 400 ($1,020.00) 500 ($1,275.00)" at bounding box center [263, 275] width 375 height 24
select select "100"
click at [76, 263] on select "100 ($255.00) 200 ($510.00) 300 ($765.00) 400 ($1,020.00) 500 ($1,275.00)" at bounding box center [263, 275] width 375 height 24
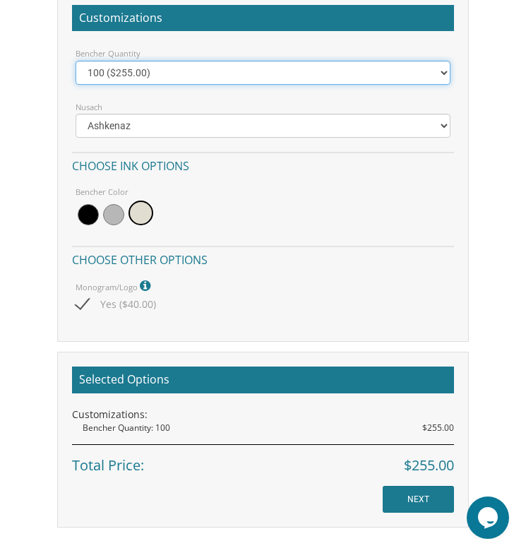
scroll to position [1389, 0]
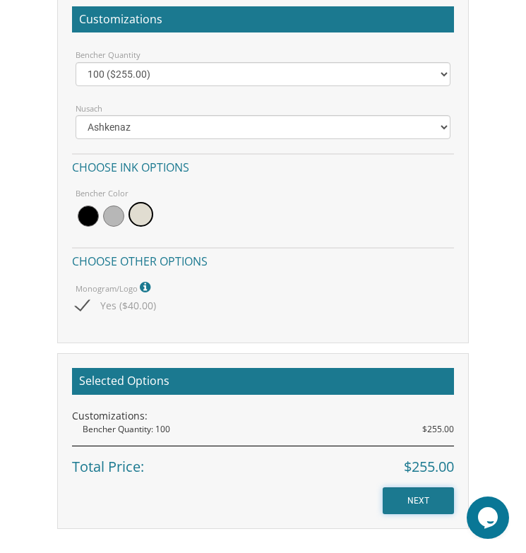
click at [415, 504] on input "NEXT" at bounding box center [417, 500] width 71 height 27
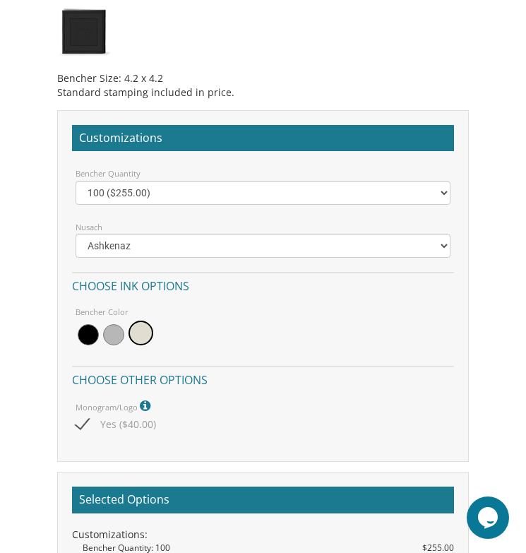
scroll to position [1434, 0]
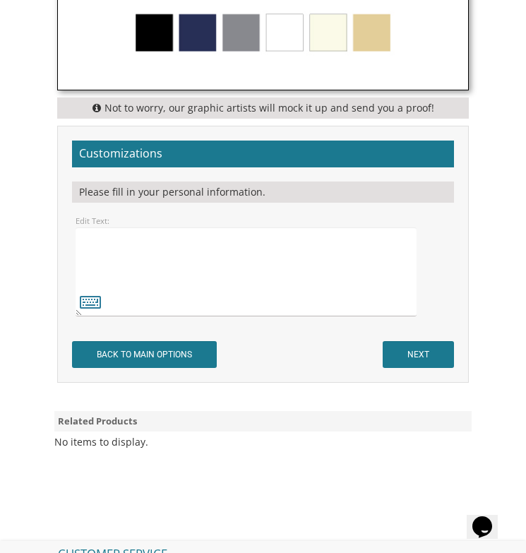
scroll to position [1111, 0]
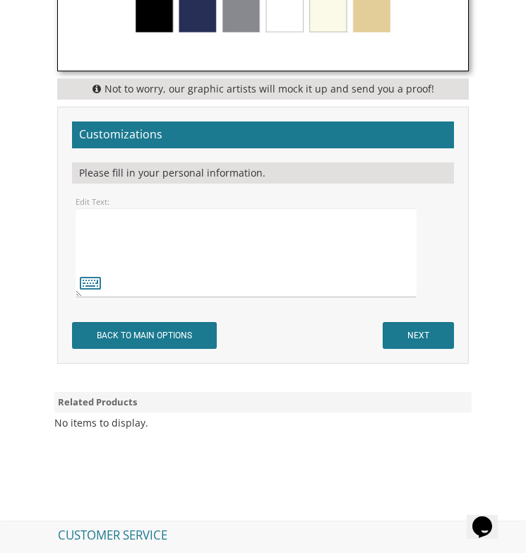
click at [331, 287] on textarea at bounding box center [247, 252] width 342 height 89
type textarea "sdfsd"
click at [406, 328] on input "NEXT" at bounding box center [417, 335] width 71 height 27
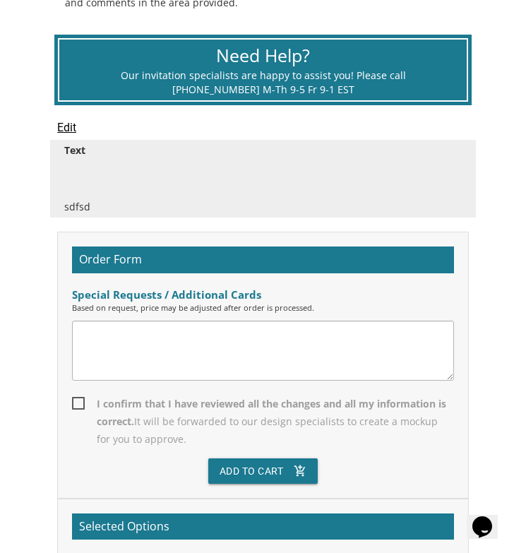
click at [399, 339] on textarea at bounding box center [262, 350] width 381 height 60
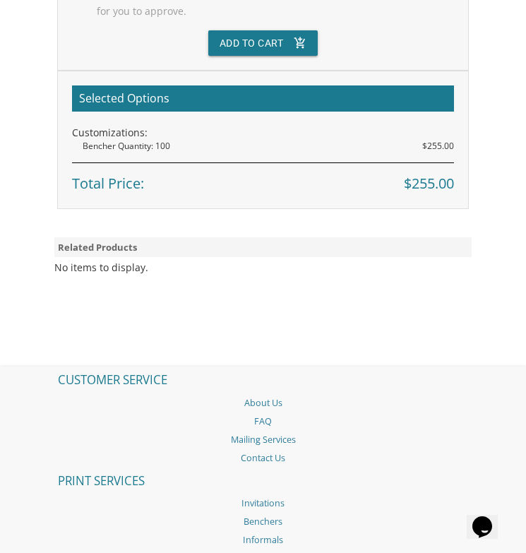
scroll to position [1063, 0]
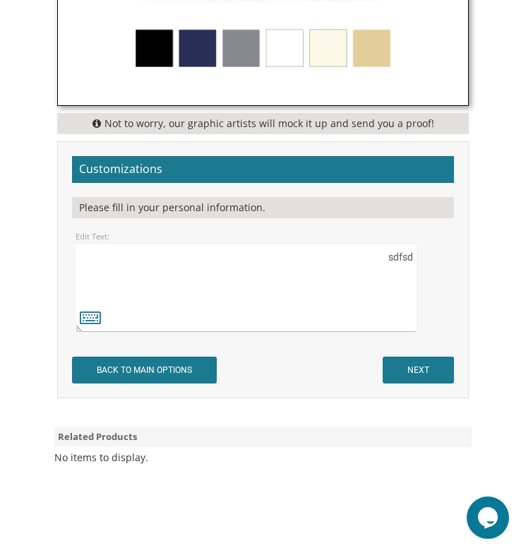
scroll to position [1101, 0]
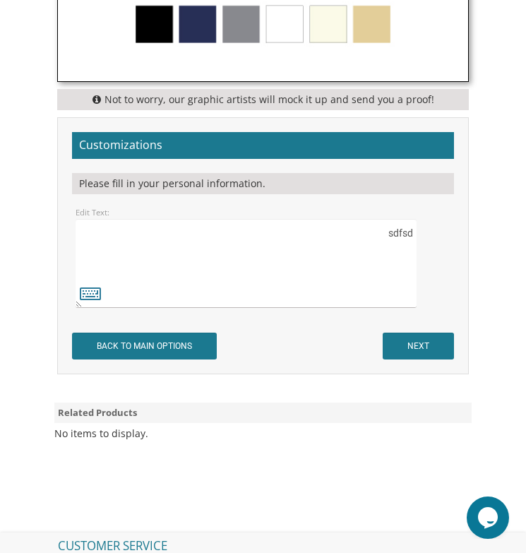
click at [250, 255] on textarea at bounding box center [247, 263] width 342 height 89
click at [438, 348] on input "NEXT" at bounding box center [417, 345] width 71 height 27
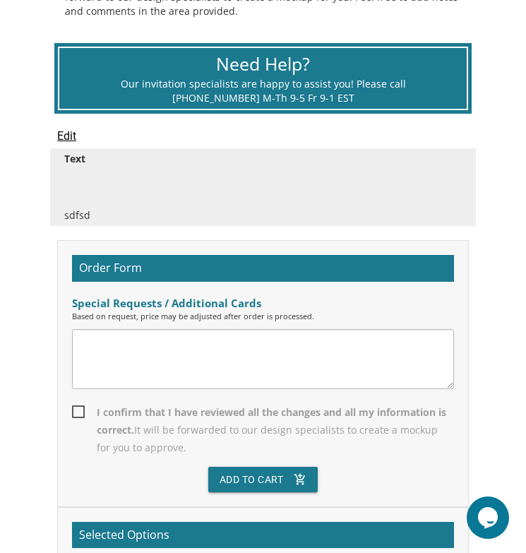
scroll to position [642, 0]
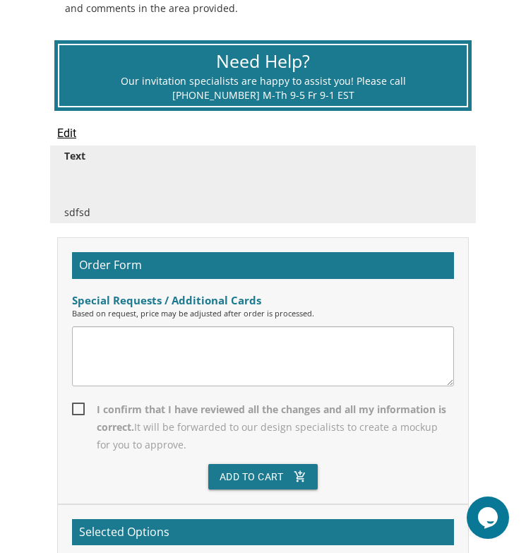
click at [420, 366] on textarea at bounding box center [262, 356] width 381 height 60
click at [83, 308] on div "Based on request, price may be adjusted after order is processed." at bounding box center [262, 313] width 381 height 11
click at [85, 301] on div "Special Requests / Additional Cards" at bounding box center [262, 300] width 381 height 15
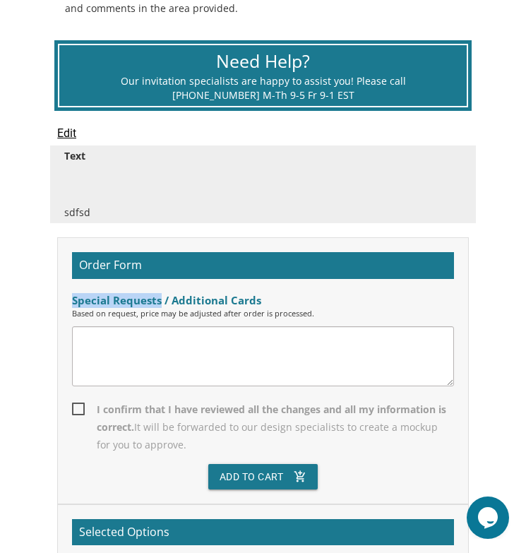
drag, startPoint x: 85, startPoint y: 301, endPoint x: 150, endPoint y: 301, distance: 65.6
click at [150, 301] on div "Special Requests / Additional Cards" at bounding box center [262, 300] width 381 height 15
copy div "Special Requests"
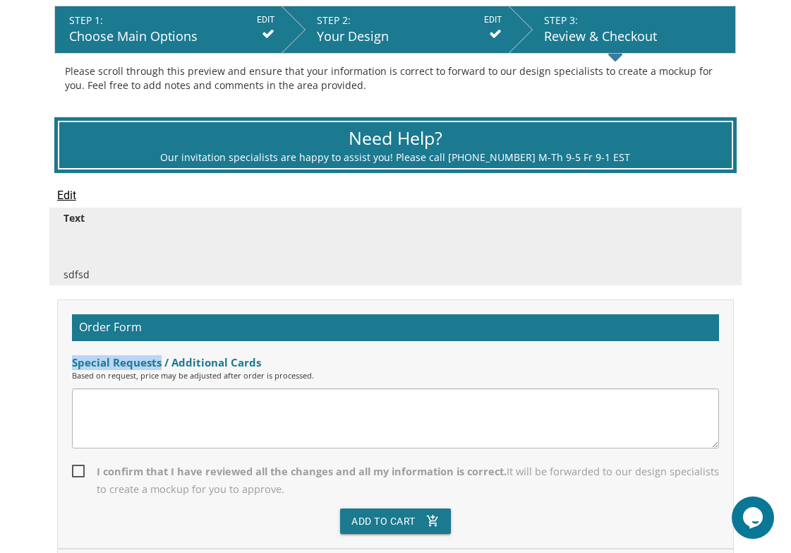
scroll to position [0, 0]
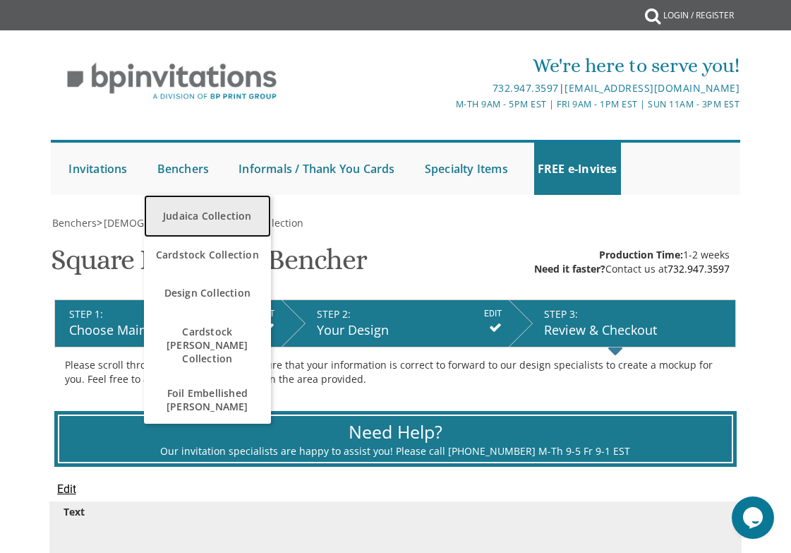
click at [195, 225] on link "Judaica Collection" at bounding box center [207, 216] width 127 height 42
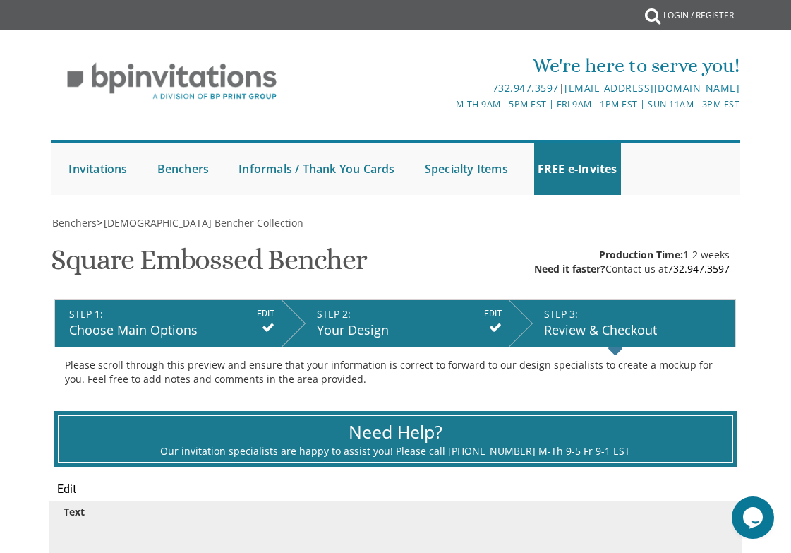
click at [104, 328] on div "Choose Main Options" at bounding box center [171, 330] width 205 height 18
click at [260, 325] on div "Choose Main Options" at bounding box center [171, 330] width 205 height 18
click at [267, 315] on input "EDIT" at bounding box center [266, 313] width 18 height 13
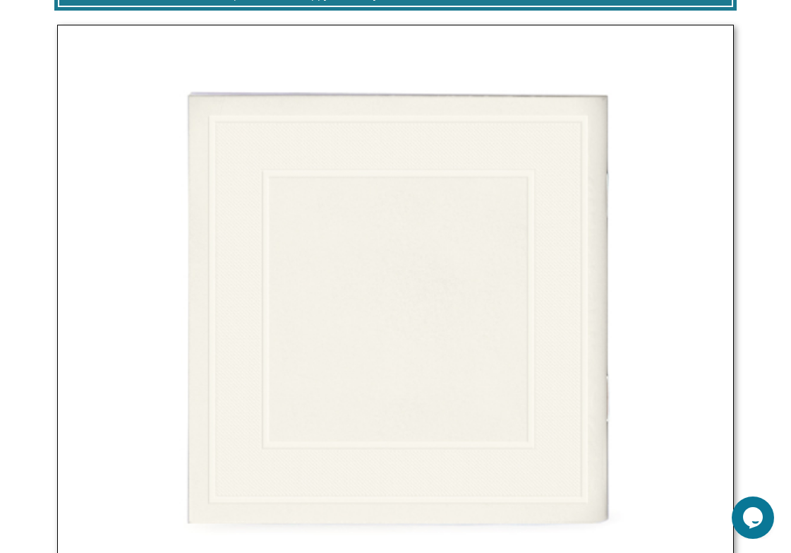
scroll to position [341, 0]
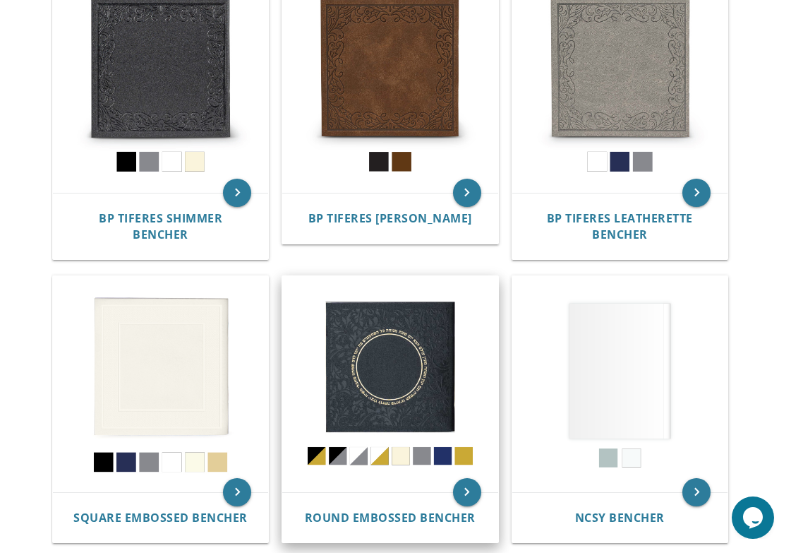
scroll to position [370, 0]
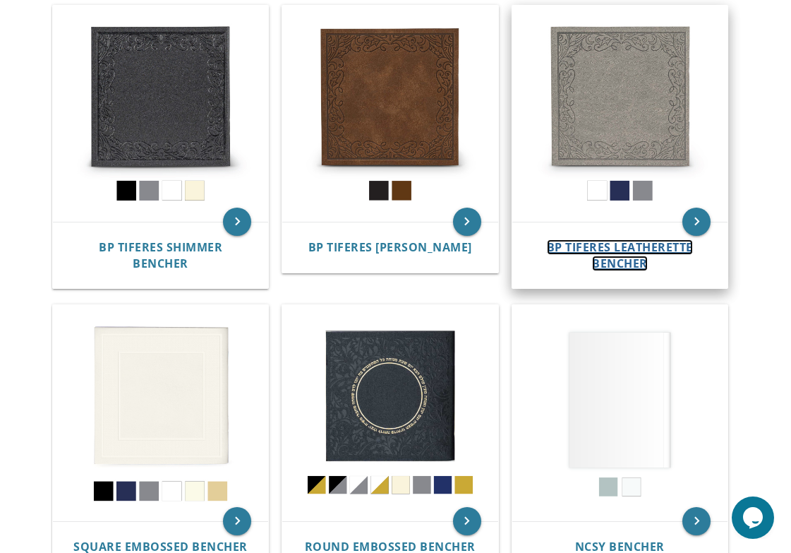
click at [626, 246] on span "BP Tiferes Leatherette Bencher" at bounding box center [620, 255] width 146 height 32
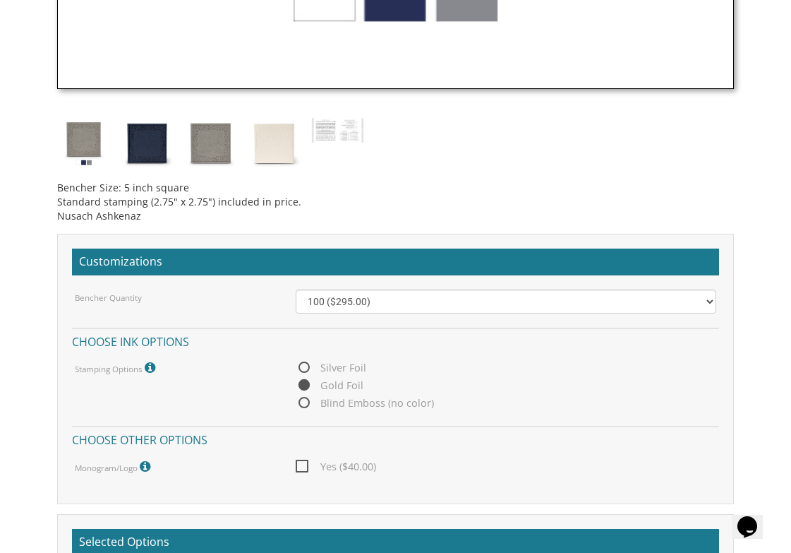
scroll to position [1115, 0]
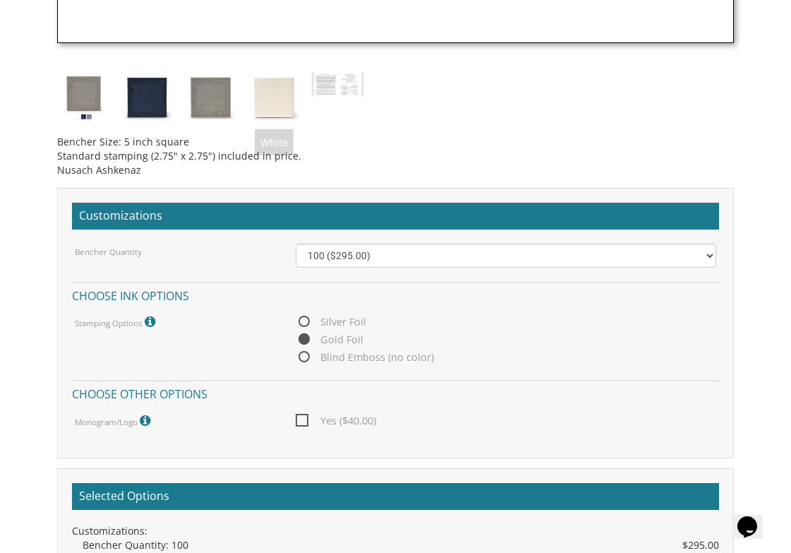
click at [337, 85] on img at bounding box center [337, 84] width 53 height 27
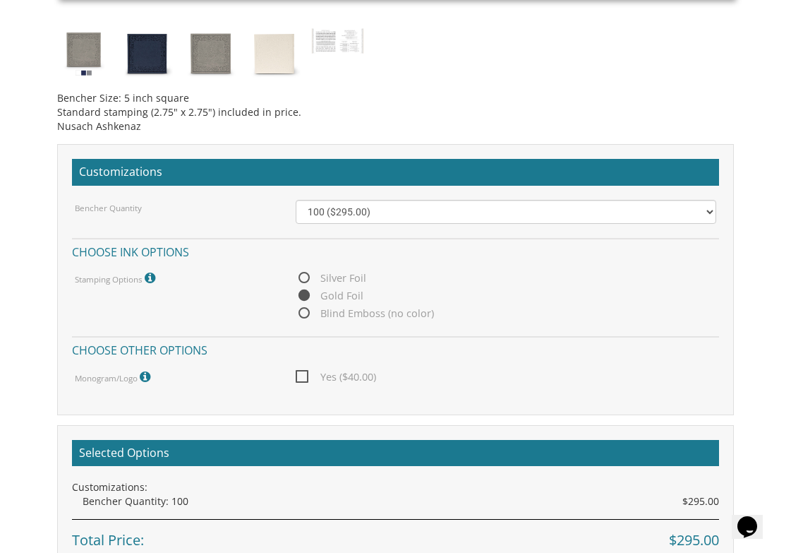
scroll to position [752, 0]
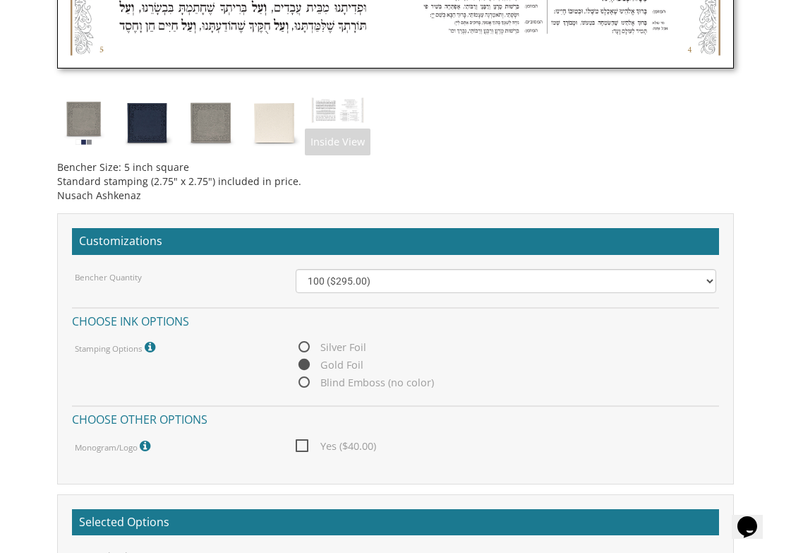
click at [346, 104] on img at bounding box center [337, 110] width 53 height 27
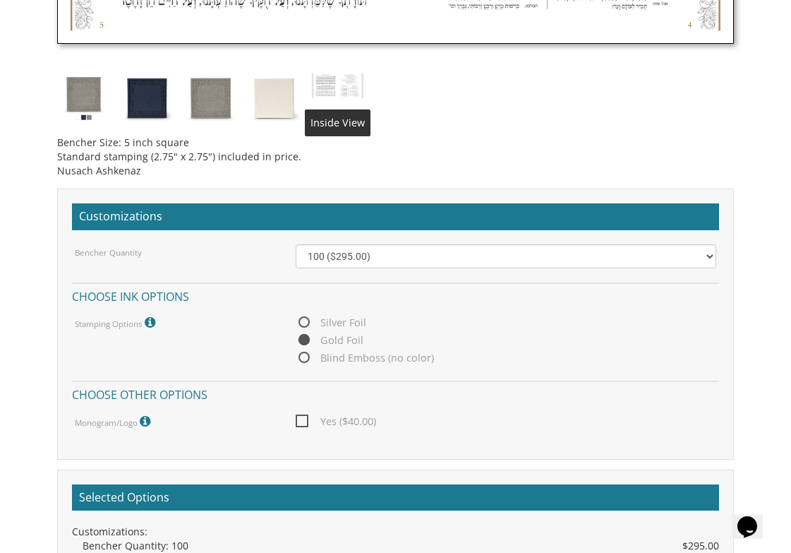
scroll to position [777, 0]
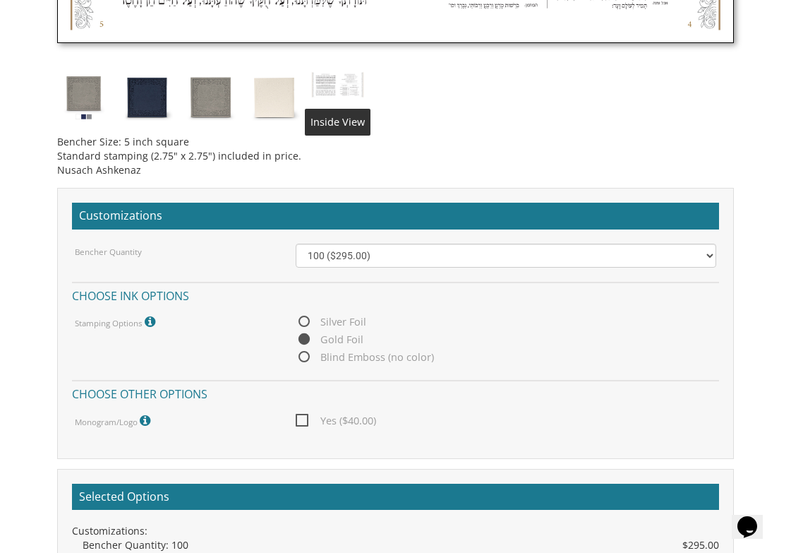
click at [355, 269] on div "Bencher Quantity 100 ($295.00) 200 ($590.00) 300 ($885.00) 400 ($1,180.00) 500 …" at bounding box center [396, 336] width 648 height 186
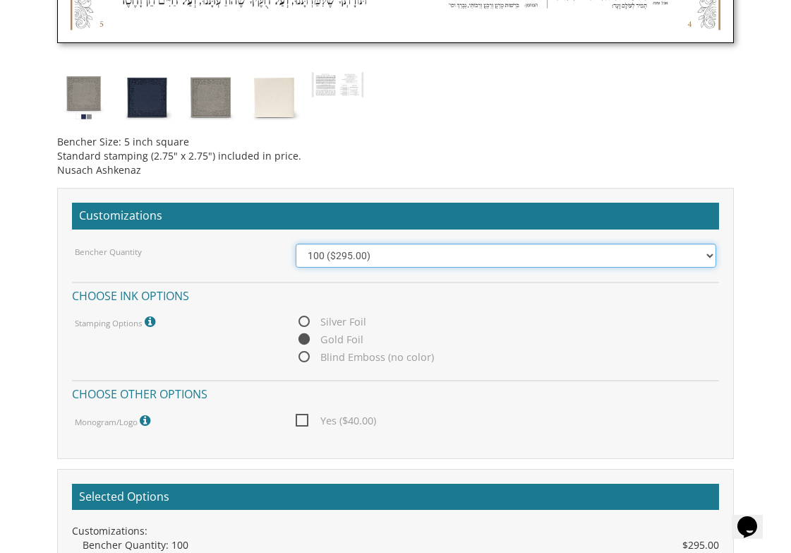
click at [356, 257] on select "100 ($295.00) 200 ($590.00) 300 ($885.00) 400 ($1,180.00) 500 ($1,475.00)" at bounding box center [506, 255] width 421 height 24
click at [361, 258] on select "100 ($295.00) 200 ($590.00) 300 ($885.00) 400 ($1,180.00) 500 ($1,475.00)" at bounding box center [506, 255] width 421 height 24
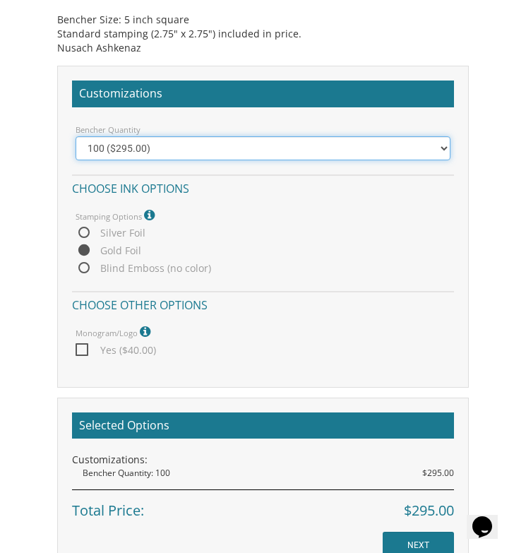
scroll to position [1056, 0]
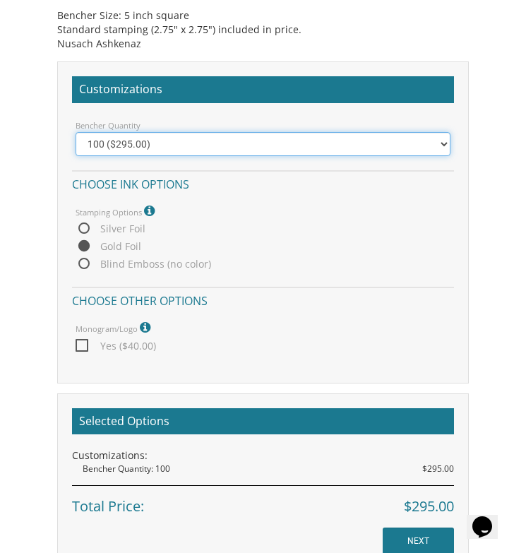
click at [311, 146] on select "100 ($295.00) 200 ($590.00) 300 ($885.00) 400 ($1,180.00) 500 ($1,475.00)" at bounding box center [263, 144] width 375 height 24
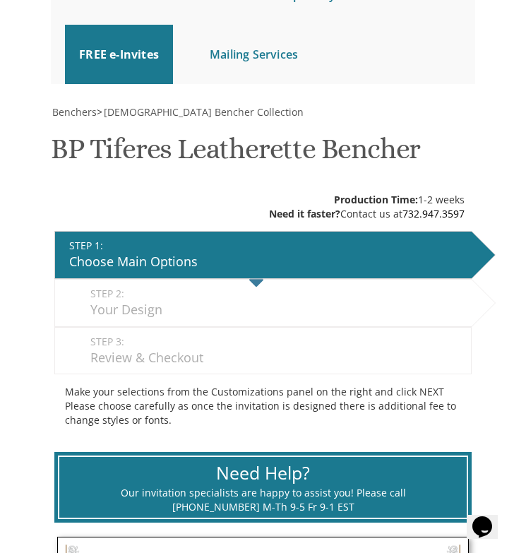
scroll to position [6, 0]
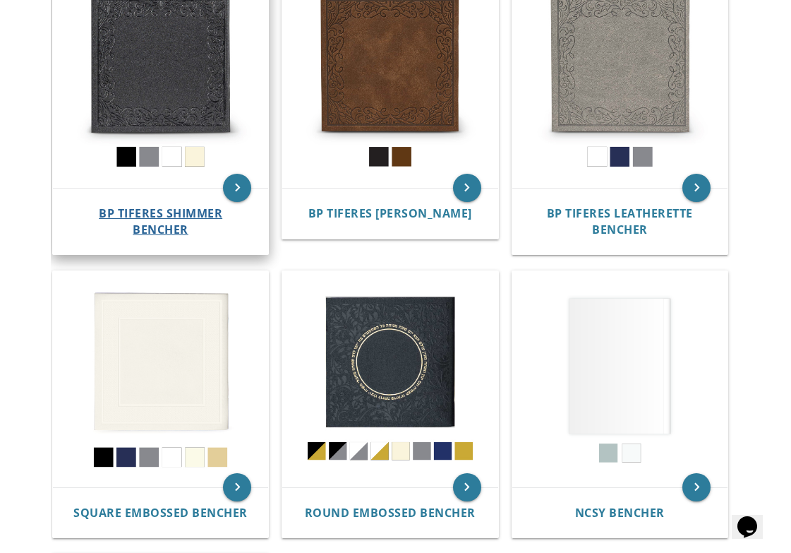
scroll to position [403, 0]
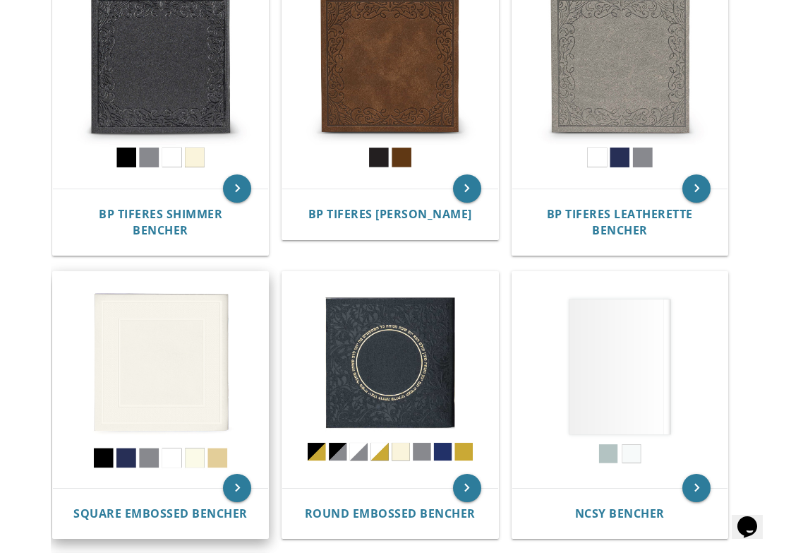
click at [200, 385] on img at bounding box center [160, 379] width 215 height 215
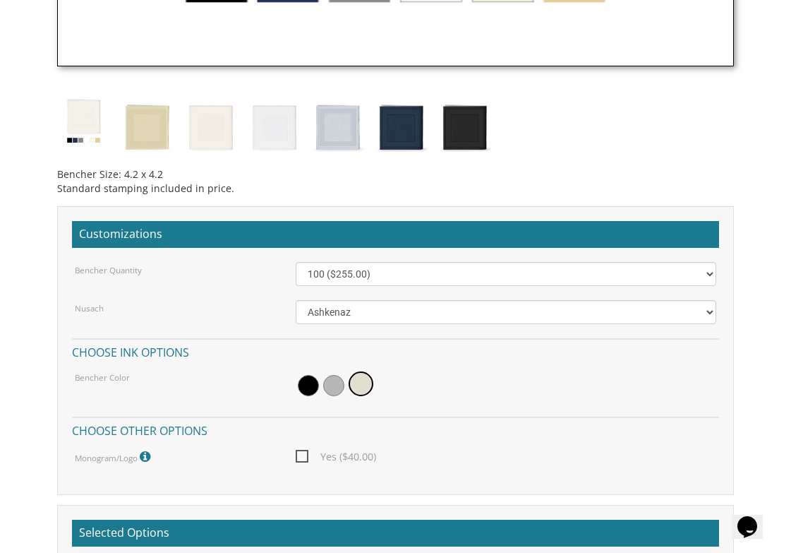
scroll to position [1048, 0]
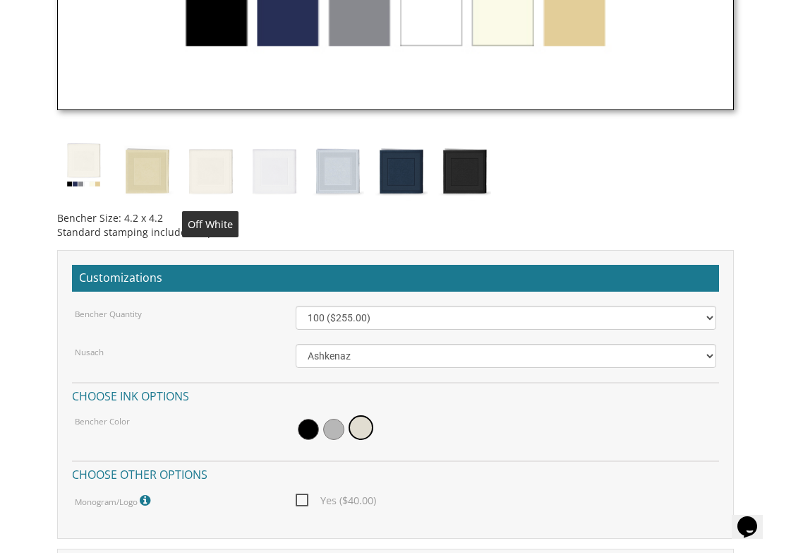
click at [198, 186] on img at bounding box center [210, 169] width 53 height 62
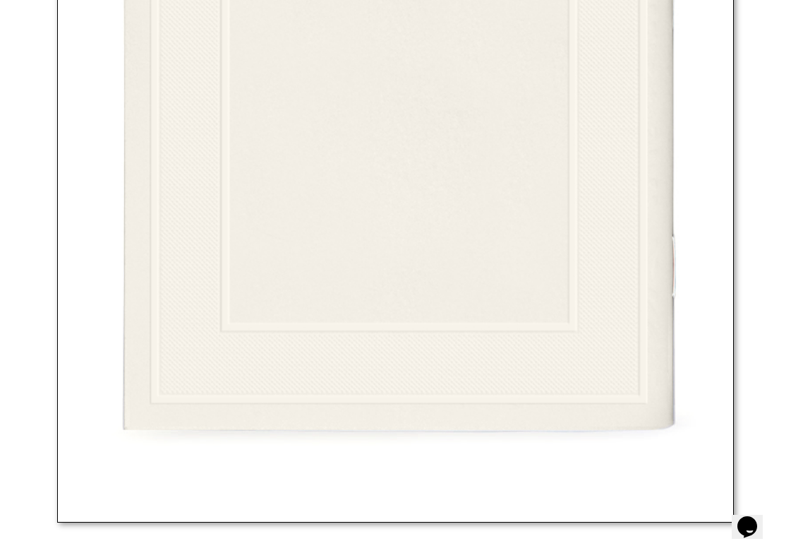
scroll to position [0, 0]
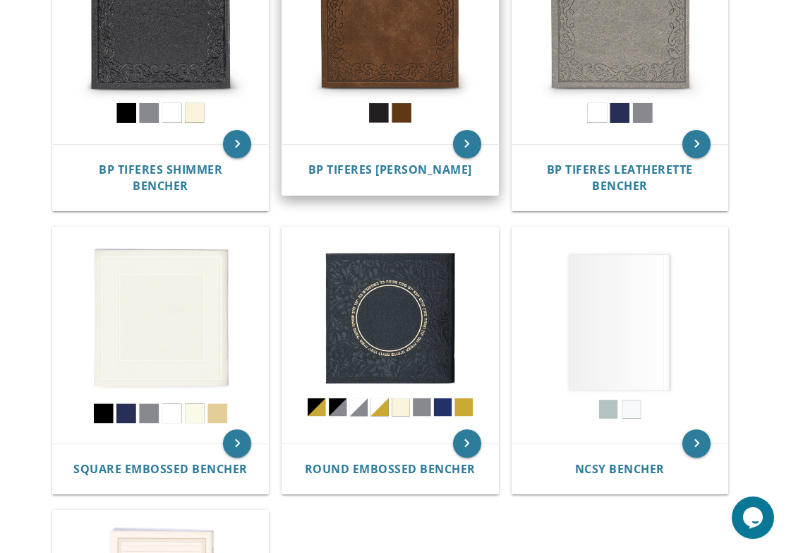
scroll to position [466, 0]
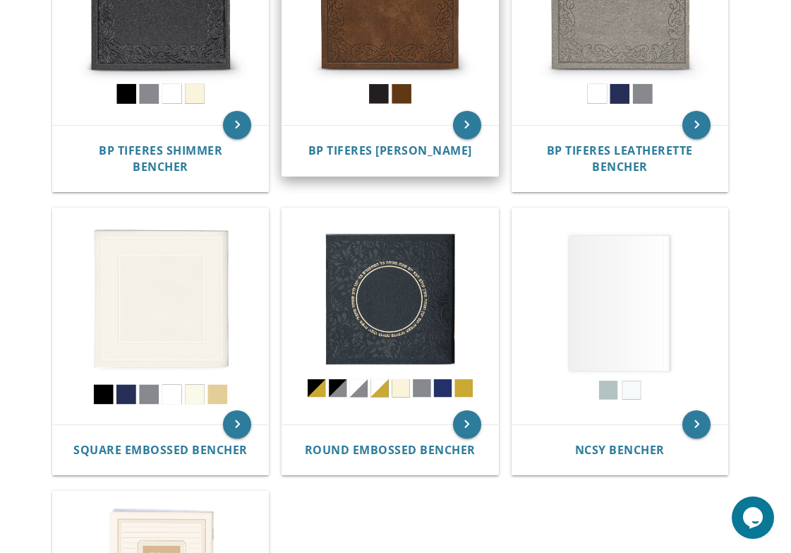
click at [355, 94] on img at bounding box center [389, 16] width 215 height 215
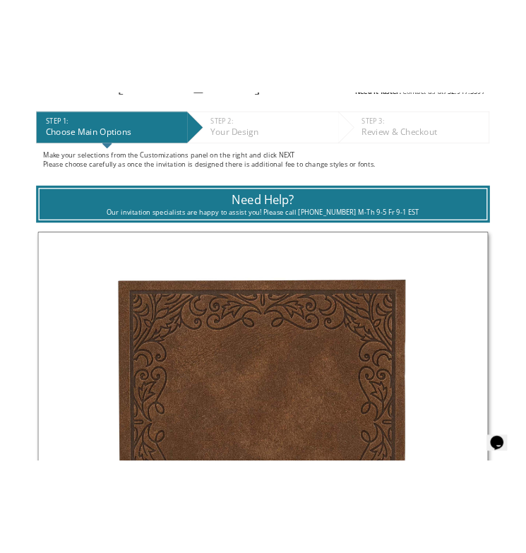
scroll to position [182, 0]
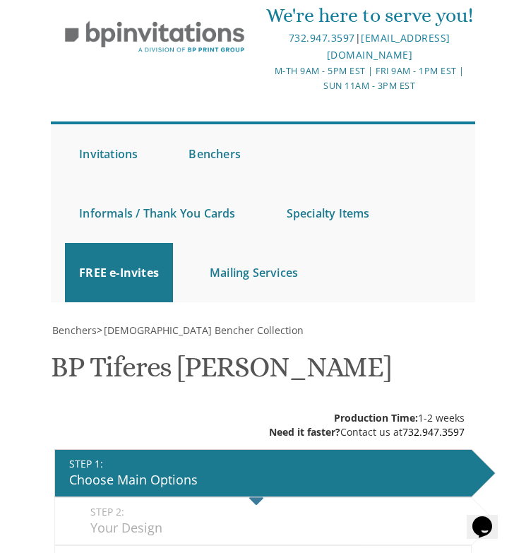
scroll to position [0, 0]
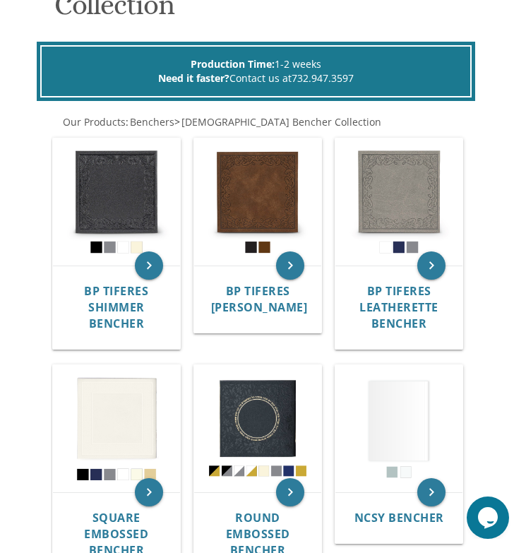
scroll to position [227, 0]
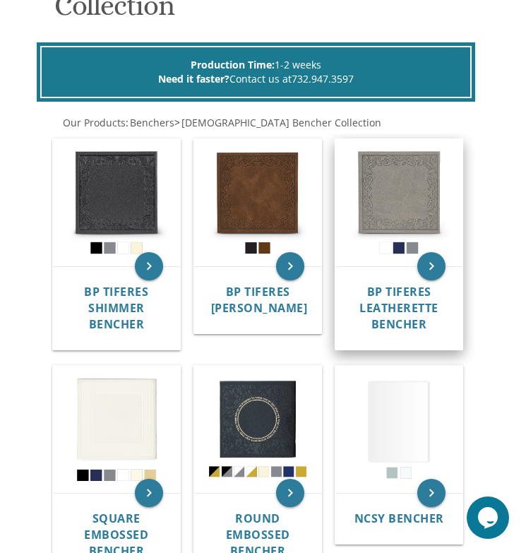
click at [418, 139] on img at bounding box center [398, 202] width 127 height 127
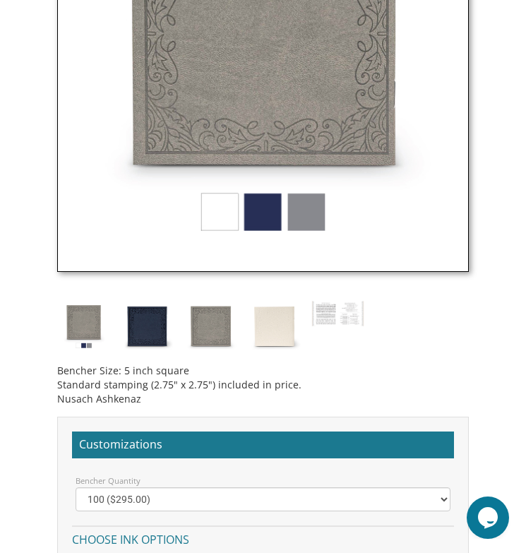
scroll to position [886, 0]
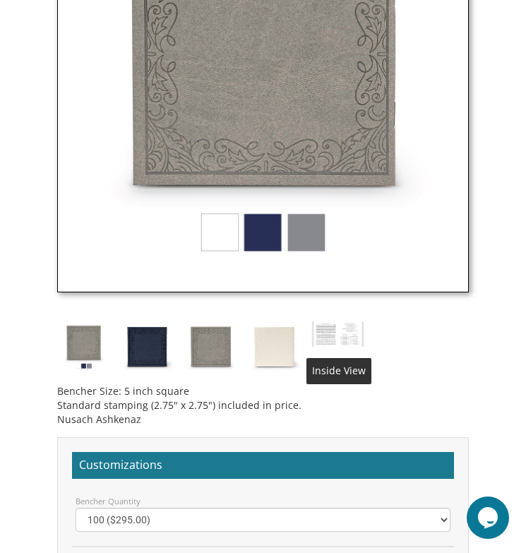
click at [341, 326] on img at bounding box center [337, 333] width 53 height 27
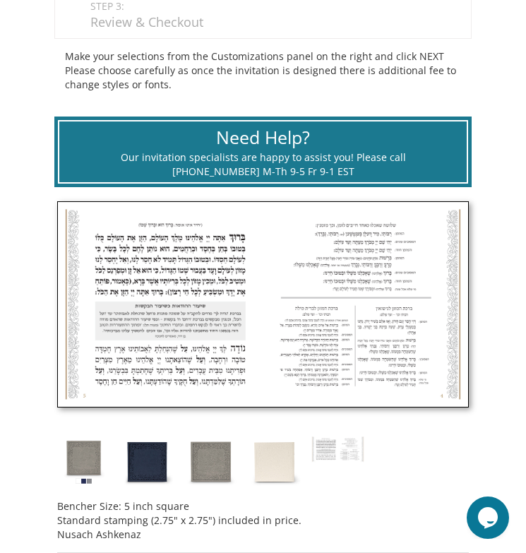
scroll to position [546, 0]
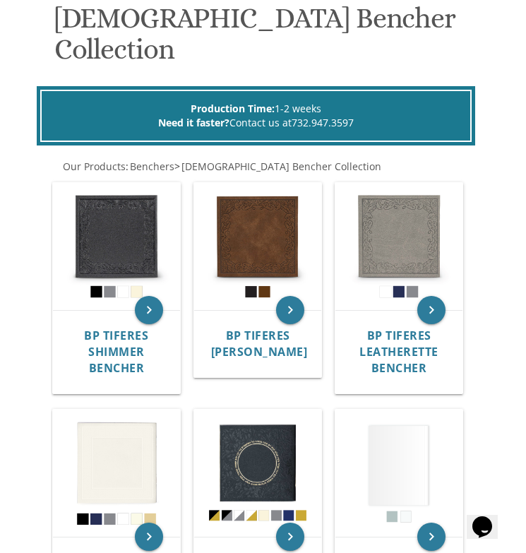
scroll to position [154, 0]
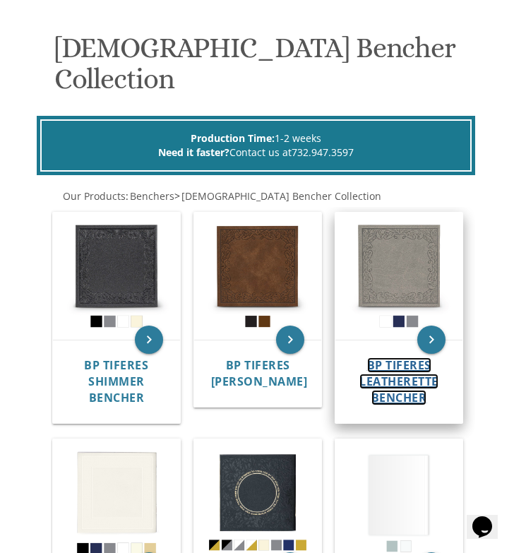
click at [414, 357] on span "BP Tiferes Leatherette Bencher" at bounding box center [398, 381] width 79 height 48
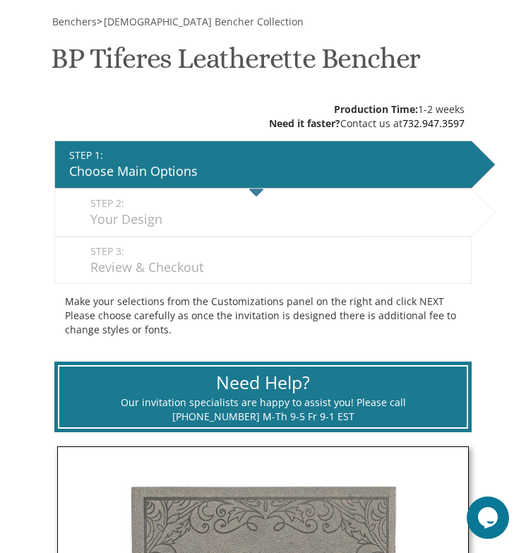
scroll to position [241, 0]
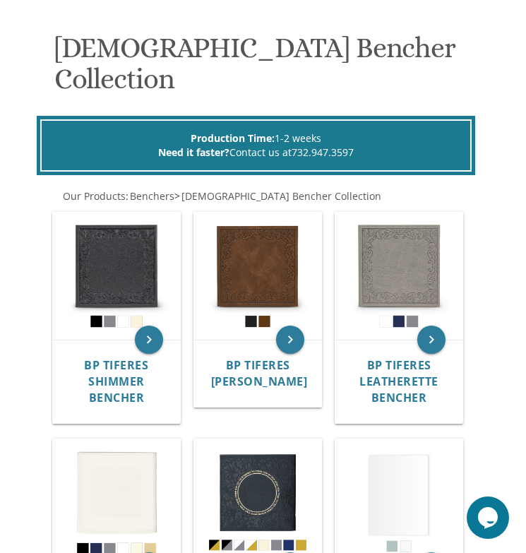
scroll to position [112, 0]
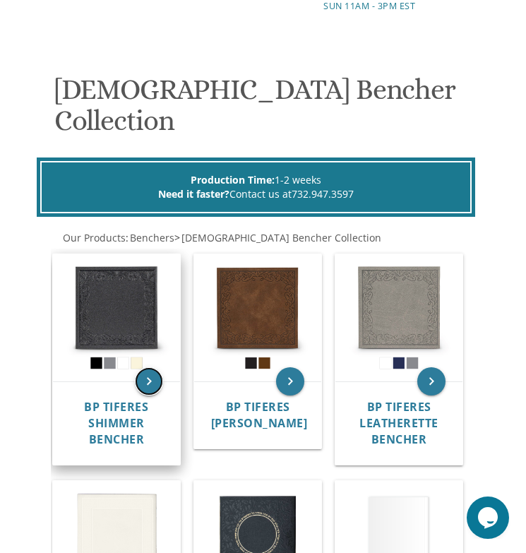
click at [152, 367] on icon "keyboard_arrow_right" at bounding box center [149, 381] width 28 height 28
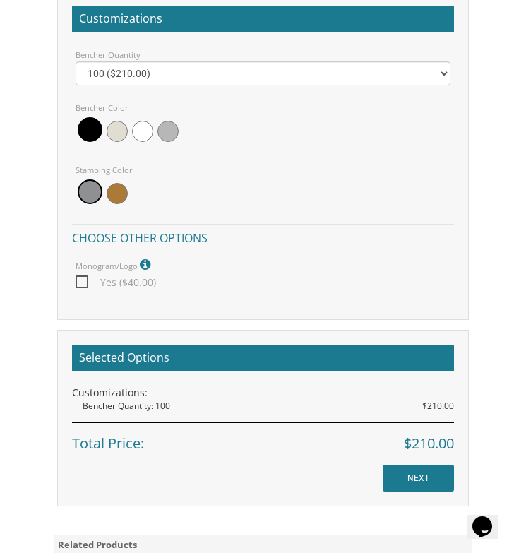
scroll to position [1330, 0]
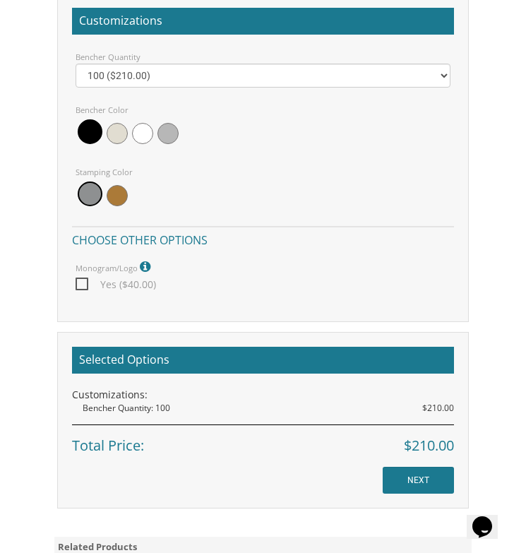
click at [143, 135] on span at bounding box center [142, 133] width 21 height 21
click at [137, 133] on span at bounding box center [140, 131] width 25 height 25
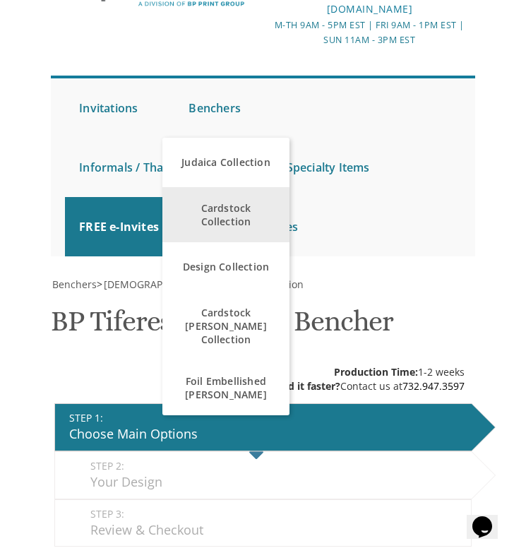
scroll to position [61, 0]
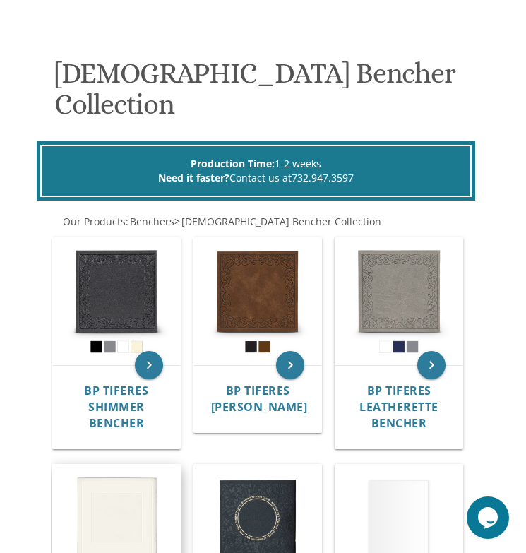
scroll to position [66, 0]
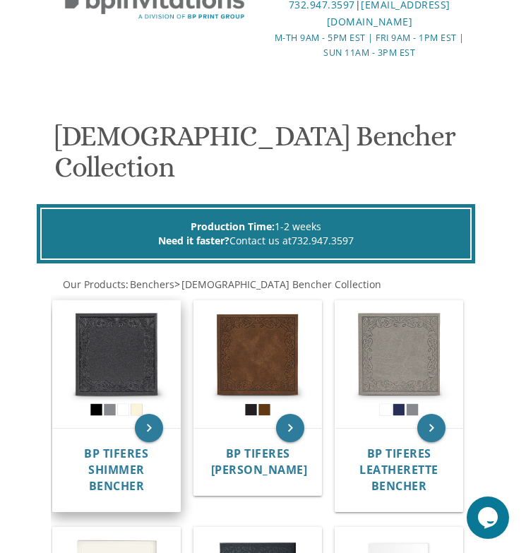
click at [112, 348] on img at bounding box center [116, 364] width 127 height 127
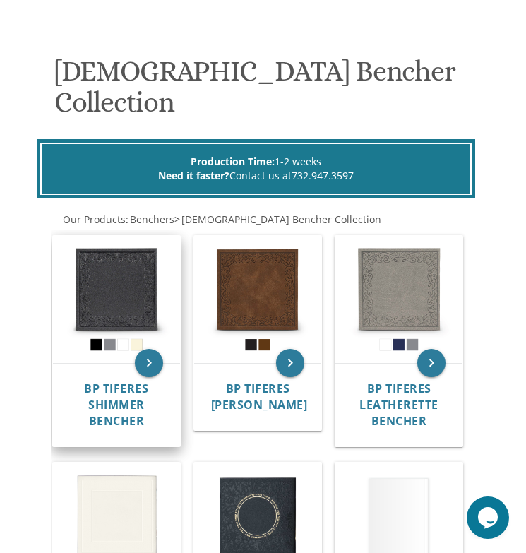
scroll to position [131, 0]
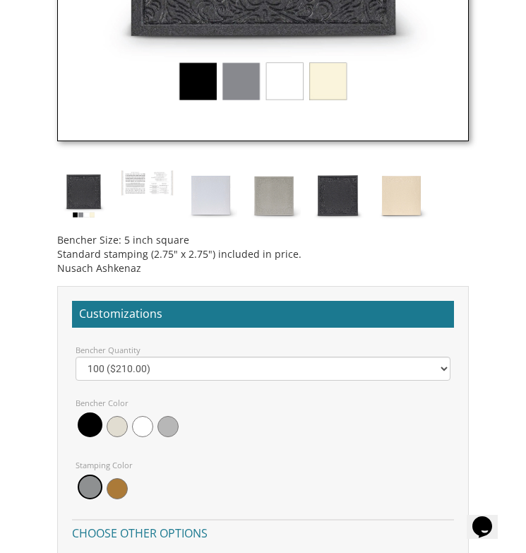
scroll to position [1070, 0]
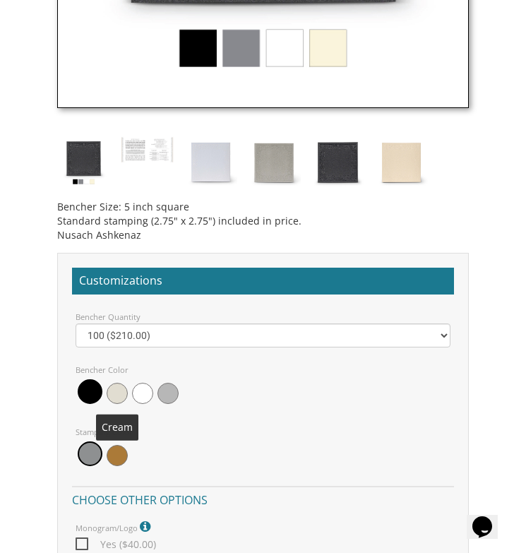
click at [131, 321] on label "Bencher Quantity" at bounding box center [108, 316] width 65 height 11
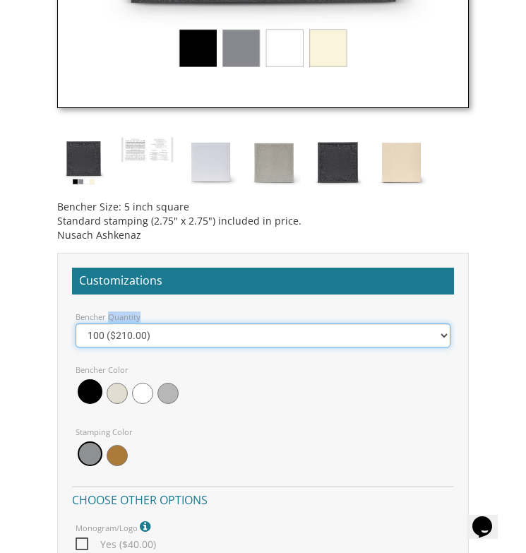
click at [130, 329] on select "100 ($210.00) 200 ($420.00) 300 ($630.00) 400 ($840.00) 500 ($1,050.00)" at bounding box center [263, 335] width 375 height 24
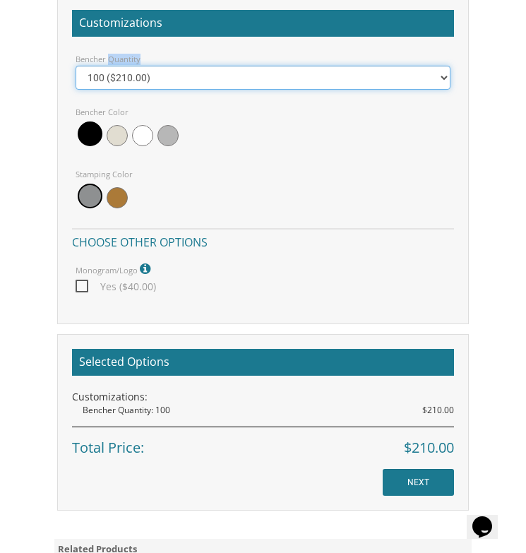
scroll to position [1445, 0]
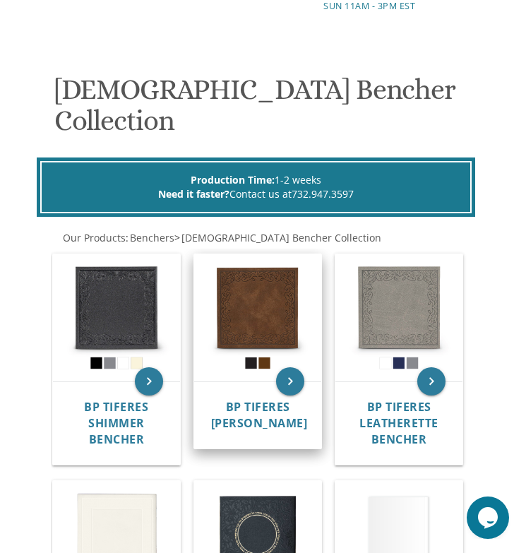
click at [290, 298] on img at bounding box center [257, 317] width 127 height 127
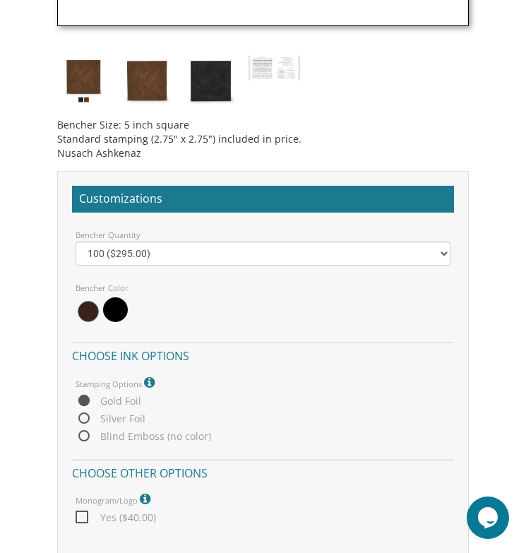
scroll to position [1153, 0]
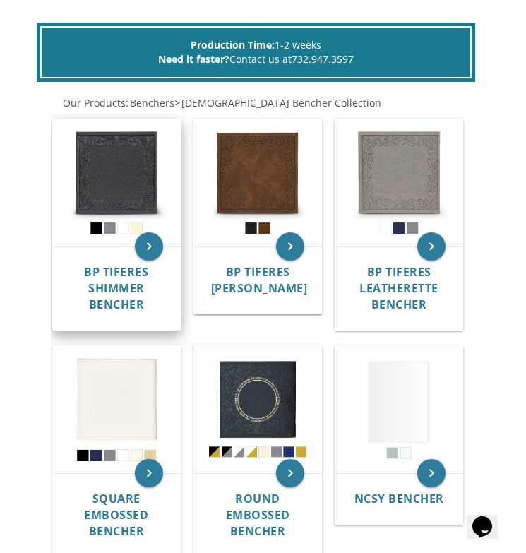
scroll to position [251, 0]
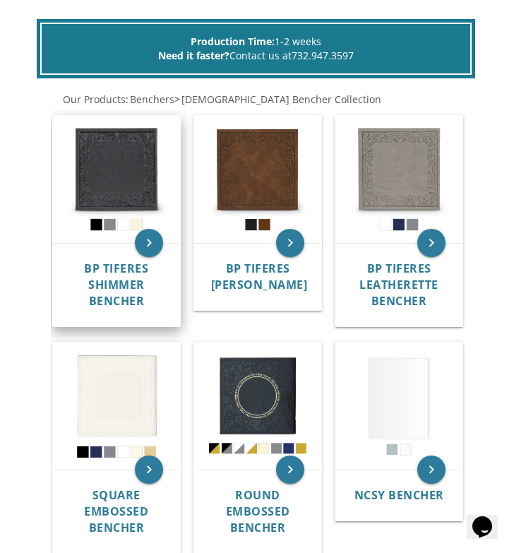
click at [133, 210] on img at bounding box center [116, 179] width 127 height 127
click at [123, 260] on span "BP Tiferes Shimmer Bencher" at bounding box center [116, 284] width 64 height 48
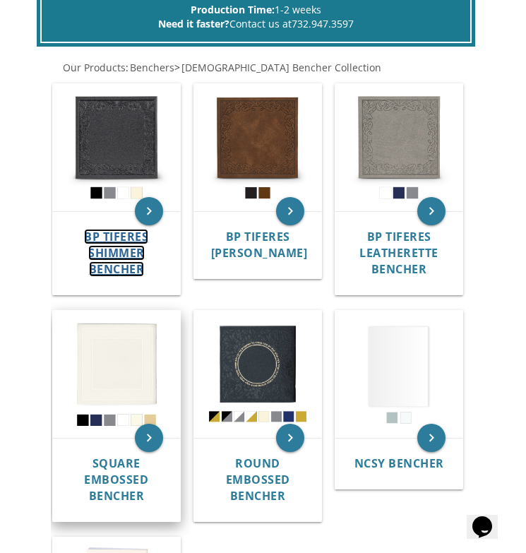
scroll to position [304, 0]
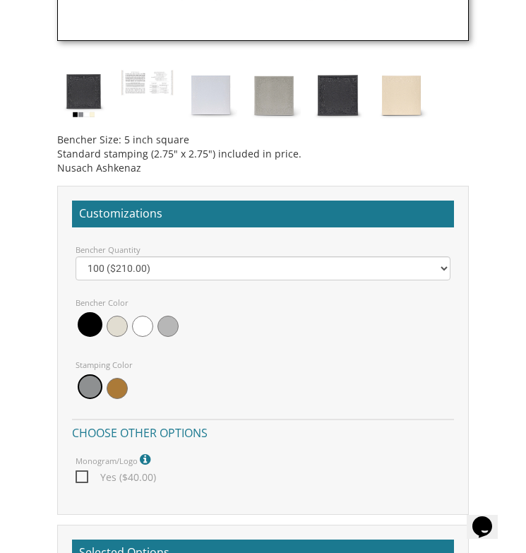
scroll to position [1123, 0]
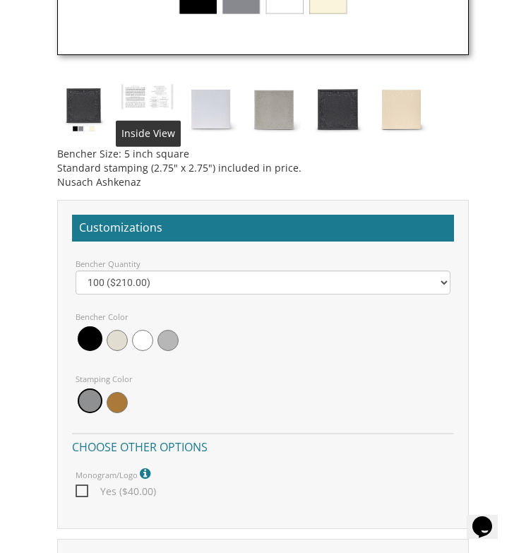
click at [143, 107] on img at bounding box center [147, 96] width 53 height 27
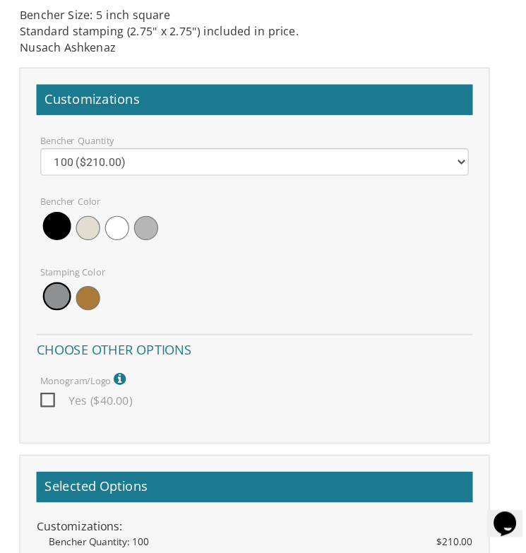
scroll to position [996, 0]
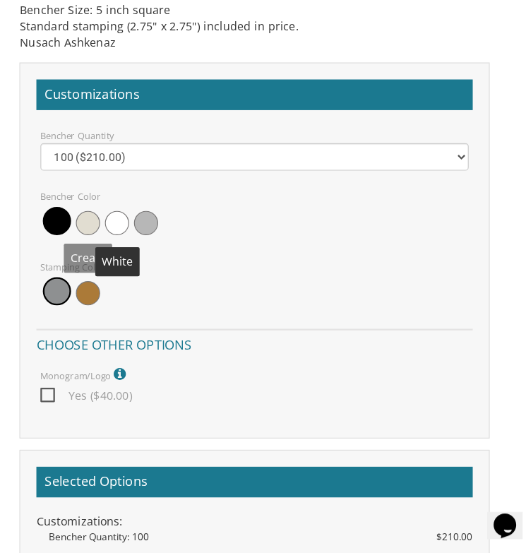
click at [144, 261] on span at bounding box center [142, 261] width 21 height 21
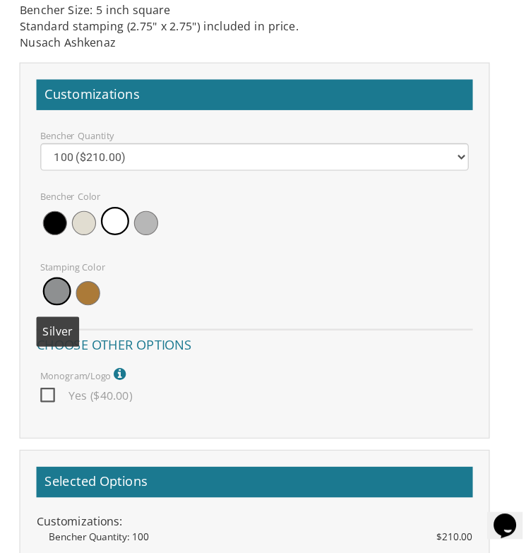
click at [85, 325] on span at bounding box center [90, 321] width 25 height 25
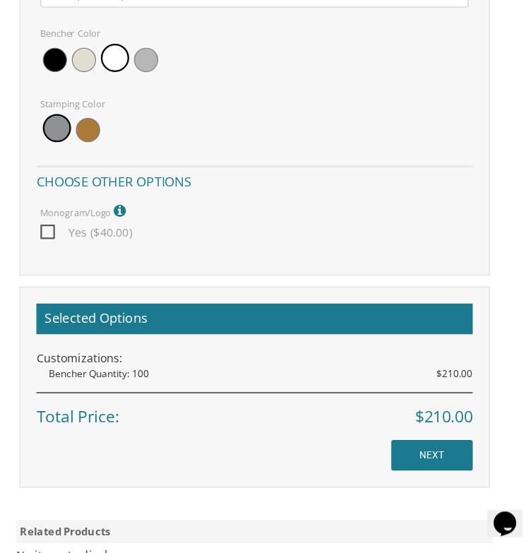
scroll to position [1147, 0]
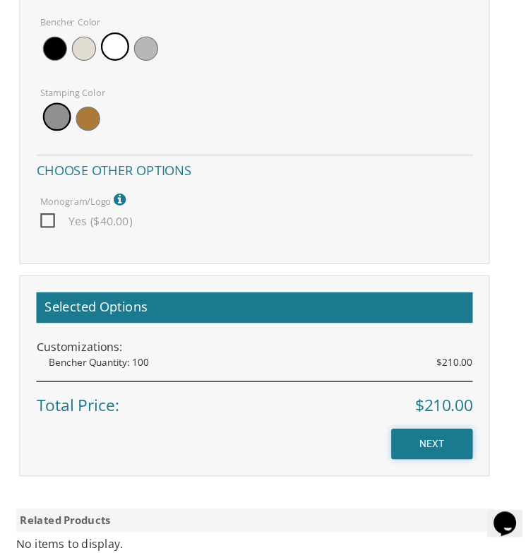
click at [406, 464] on input "NEXT" at bounding box center [417, 456] width 71 height 27
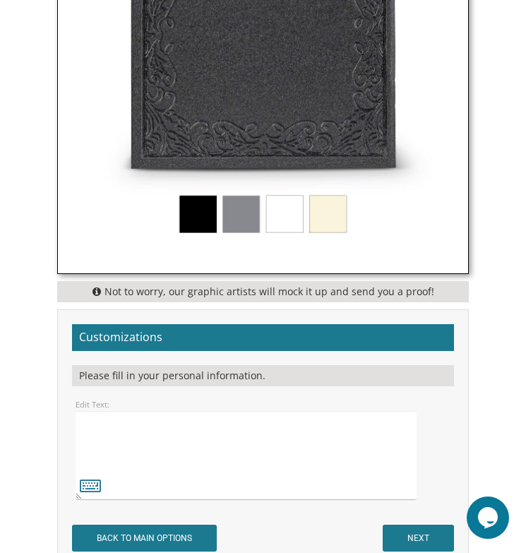
scroll to position [1121, 0]
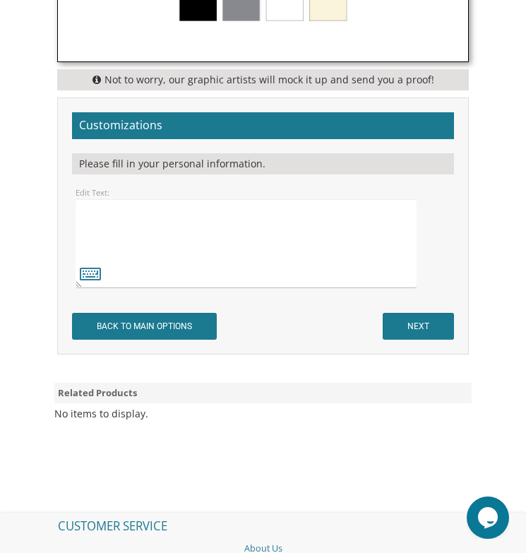
click at [253, 271] on textarea at bounding box center [247, 243] width 342 height 89
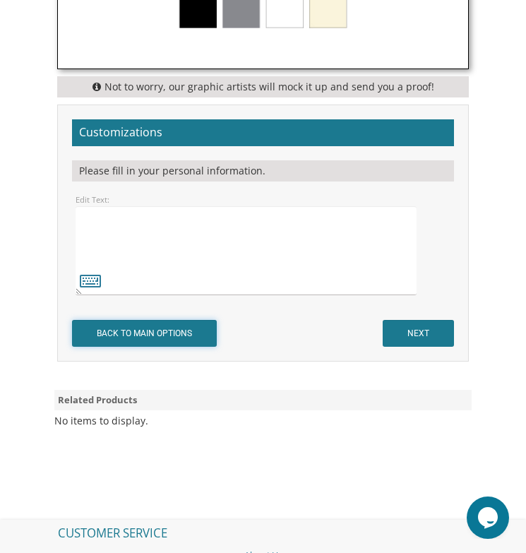
click at [138, 336] on input "BACK TO MAIN OPTIONS" at bounding box center [144, 333] width 145 height 27
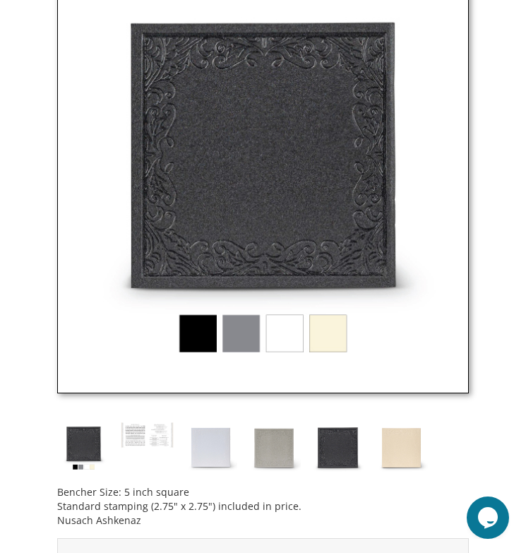
scroll to position [795, 0]
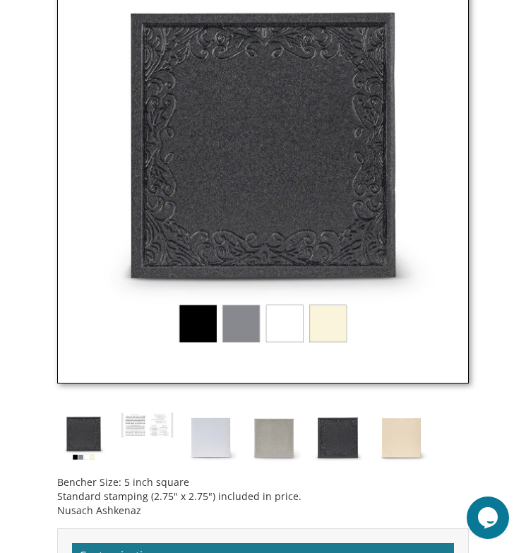
click at [258, 334] on img at bounding box center [262, 177] width 411 height 411
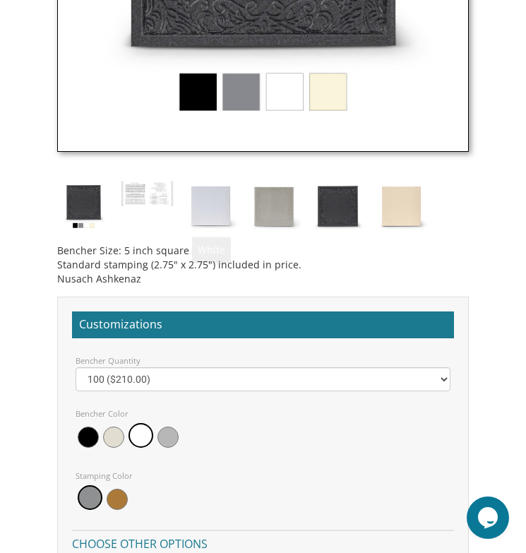
scroll to position [1041, 0]
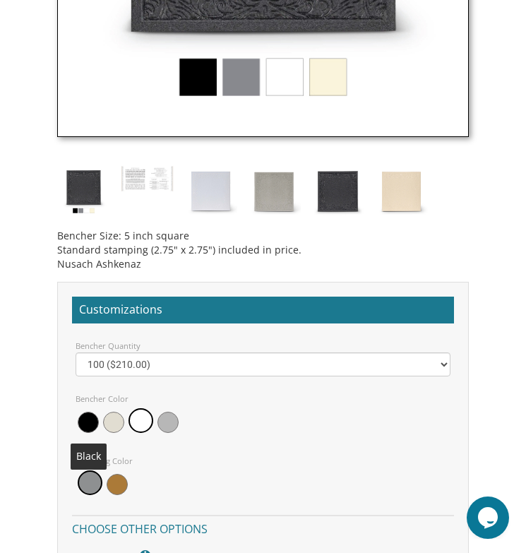
click at [93, 427] on span at bounding box center [88, 421] width 21 height 21
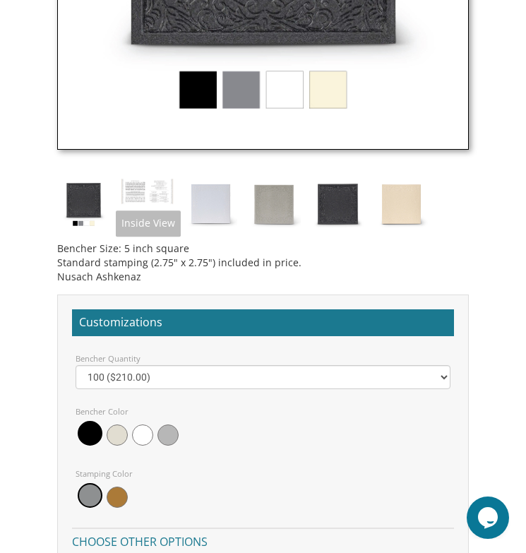
scroll to position [1035, 0]
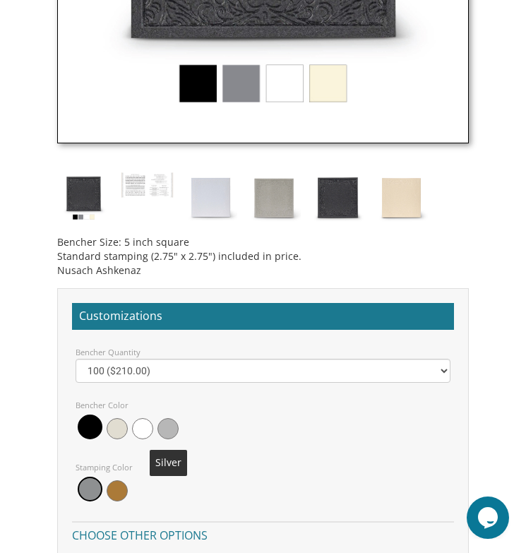
click at [167, 421] on span at bounding box center [167, 428] width 21 height 21
click at [80, 427] on span at bounding box center [88, 428] width 21 height 21
click at [107, 429] on span at bounding box center [117, 428] width 21 height 21
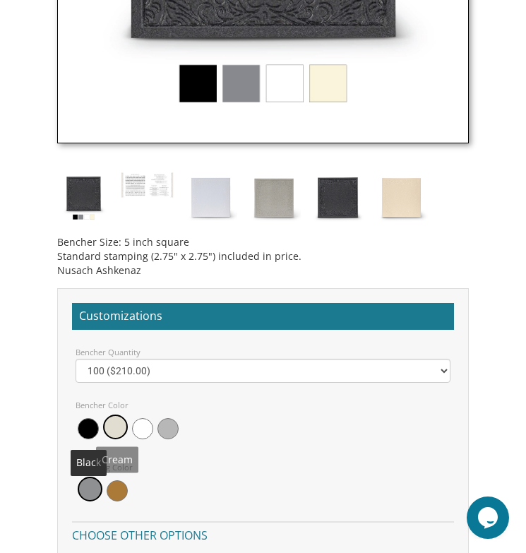
click at [71, 432] on div at bounding box center [263, 428] width 396 height 32
click at [96, 444] on div at bounding box center [263, 428] width 375 height 32
click at [217, 207] on img at bounding box center [210, 197] width 53 height 53
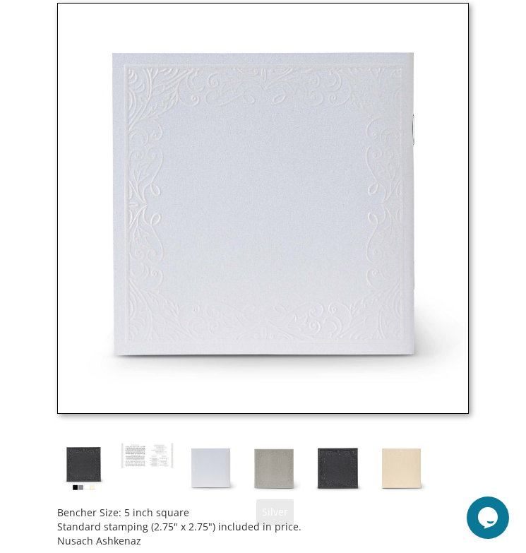
scroll to position [759, 0]
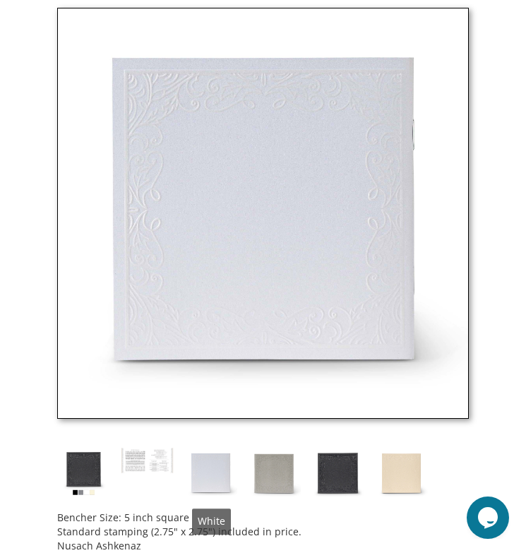
click at [210, 470] on img at bounding box center [210, 473] width 53 height 53
click at [99, 469] on img at bounding box center [83, 473] width 53 height 53
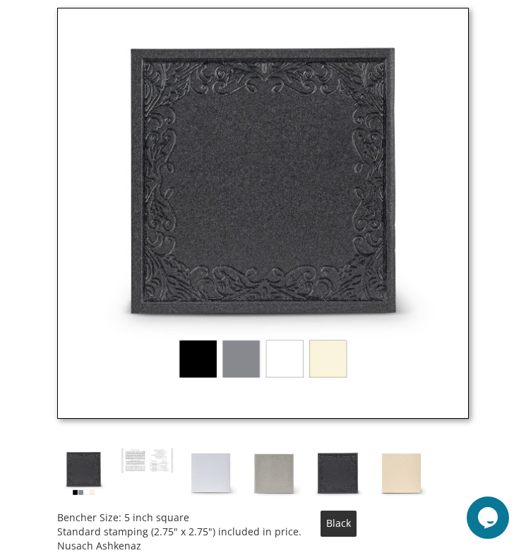
click at [337, 475] on img at bounding box center [337, 473] width 53 height 53
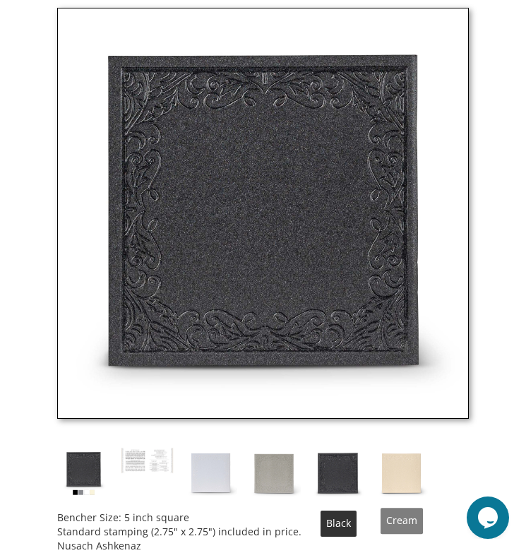
click at [392, 465] on img at bounding box center [401, 473] width 53 height 53
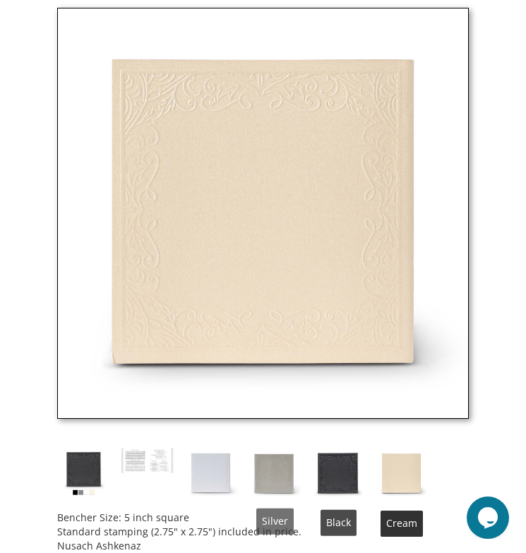
click at [258, 469] on img at bounding box center [274, 473] width 53 height 53
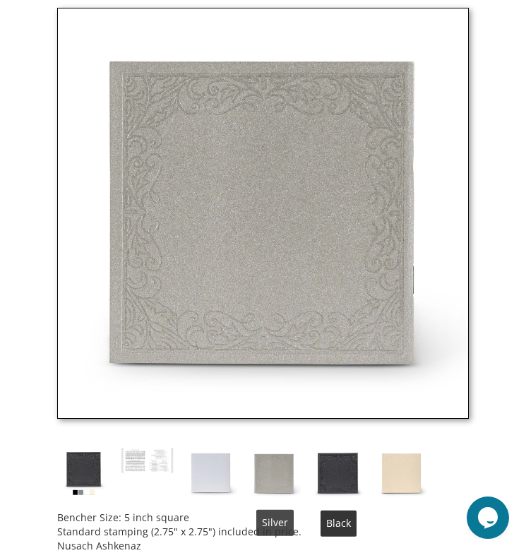
click at [331, 464] on img at bounding box center [337, 473] width 53 height 53
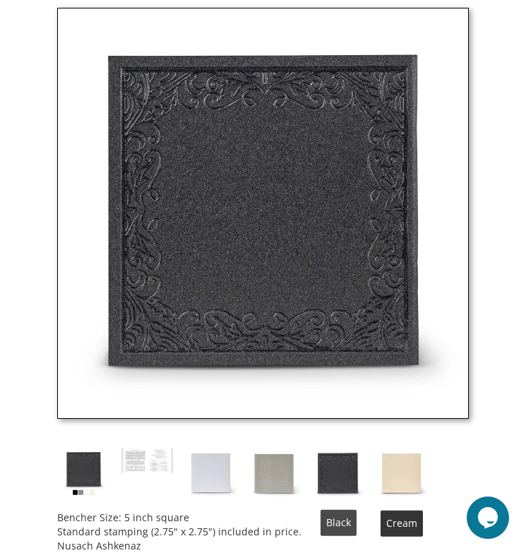
click at [416, 469] on img at bounding box center [401, 473] width 53 height 53
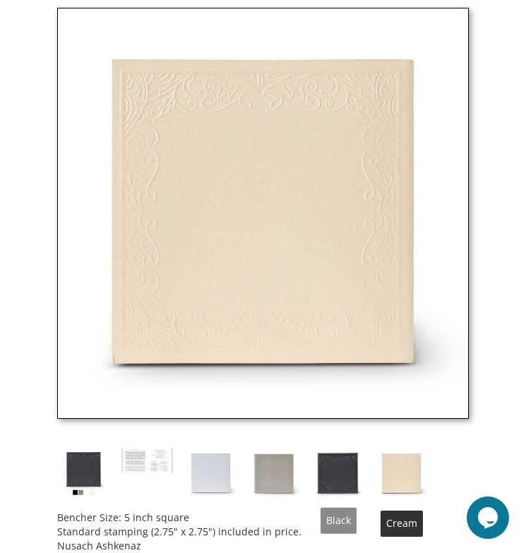
click at [363, 475] on img at bounding box center [337, 473] width 53 height 53
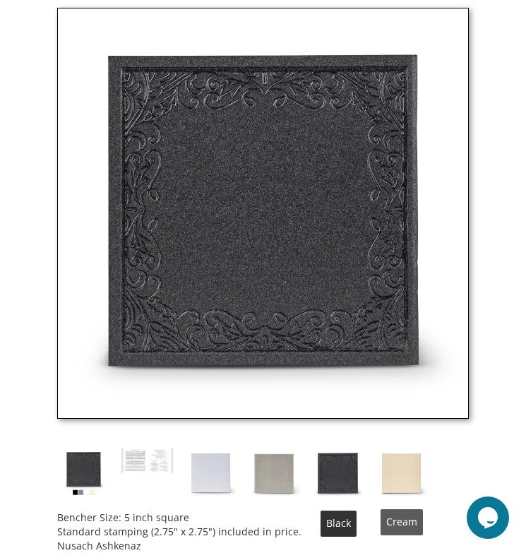
click at [412, 469] on img at bounding box center [401, 473] width 53 height 53
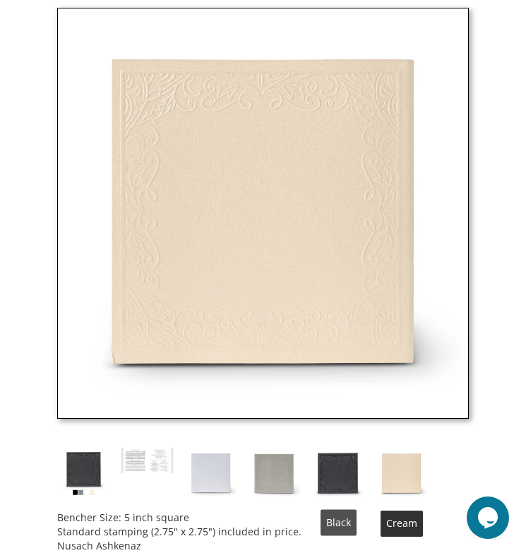
click at [357, 476] on img at bounding box center [337, 473] width 53 height 53
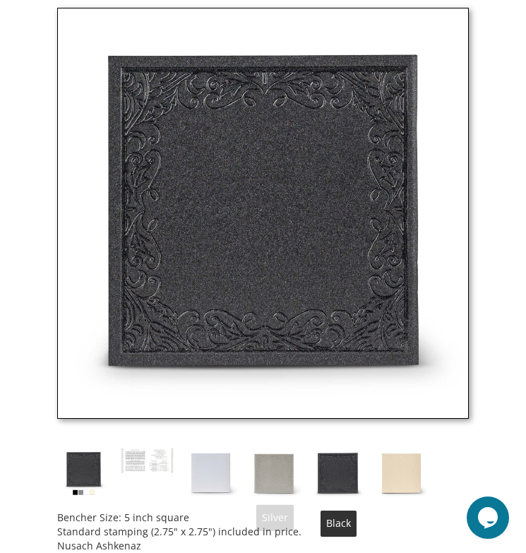
click at [282, 486] on img at bounding box center [274, 473] width 53 height 53
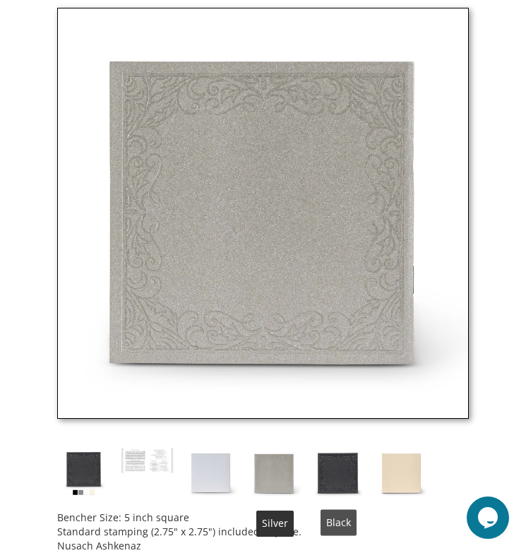
click at [371, 483] on div "Bencher Size: 5 inch square Standard stamping (2.75" x 2.75") included in price…" at bounding box center [263, 280] width 432 height 545
click at [355, 483] on img at bounding box center [337, 473] width 53 height 53
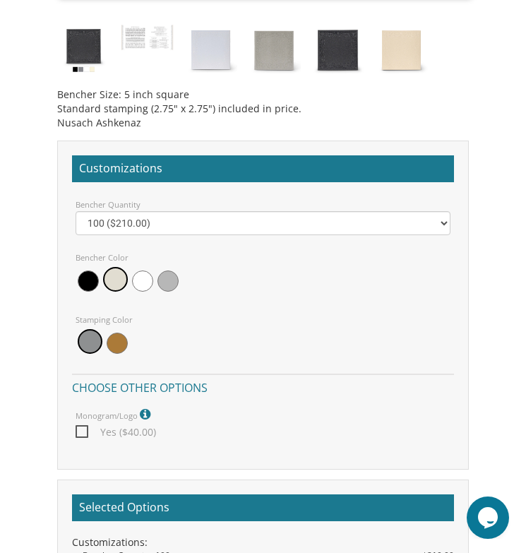
scroll to position [1190, 0]
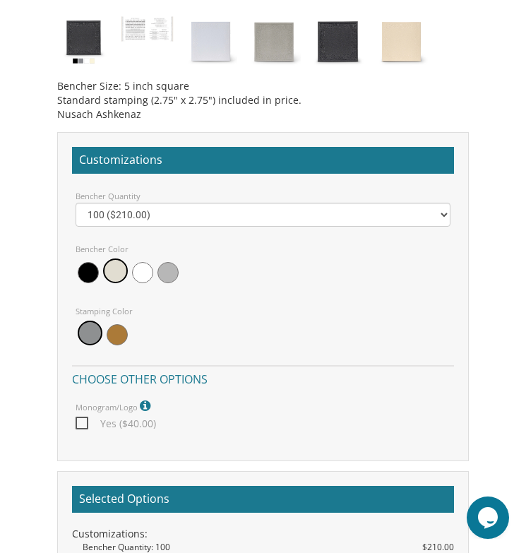
click at [82, 273] on span at bounding box center [88, 272] width 21 height 21
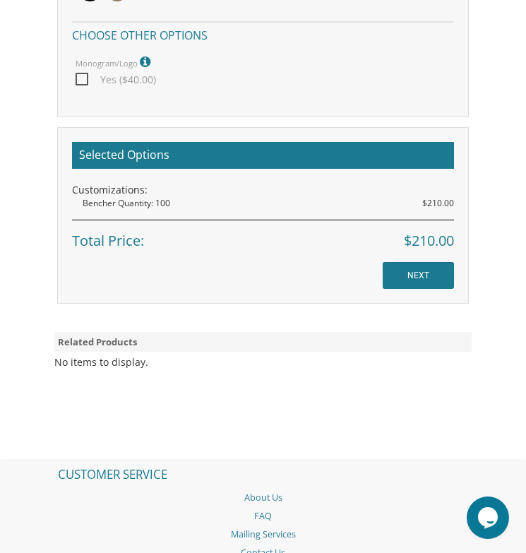
scroll to position [1544, 0]
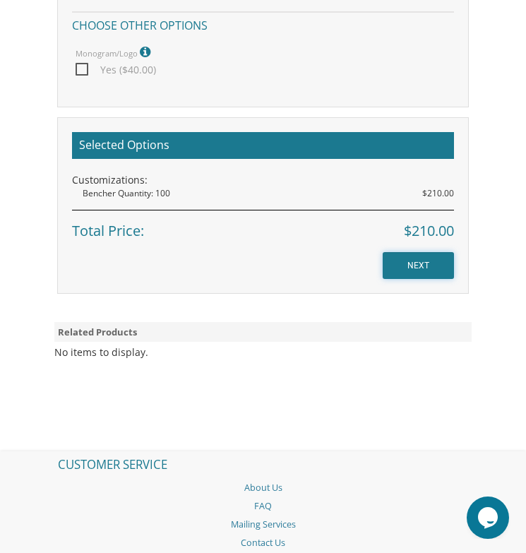
click at [414, 262] on input "NEXT" at bounding box center [417, 265] width 71 height 27
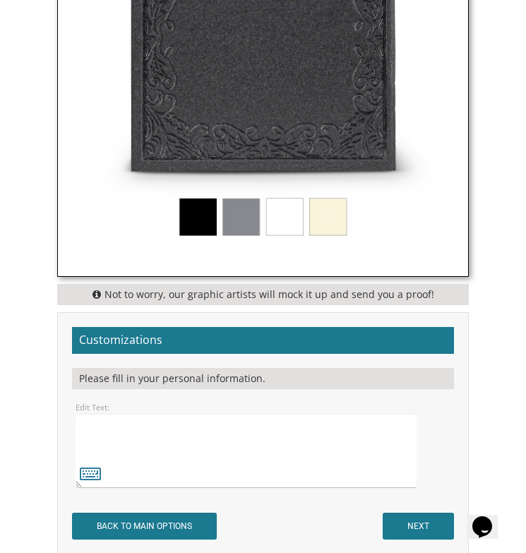
scroll to position [933, 0]
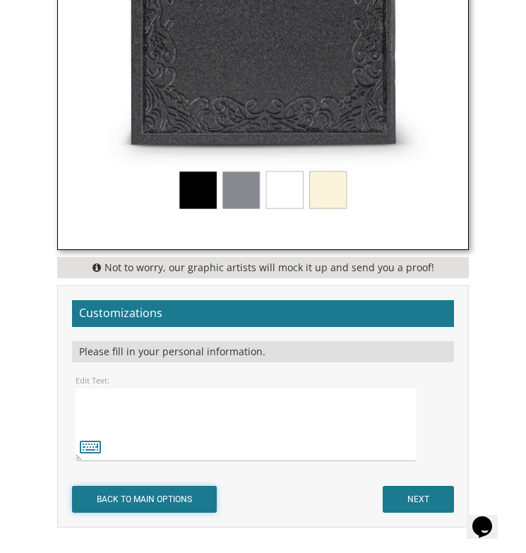
click at [158, 501] on input "BACK TO MAIN OPTIONS" at bounding box center [144, 499] width 145 height 27
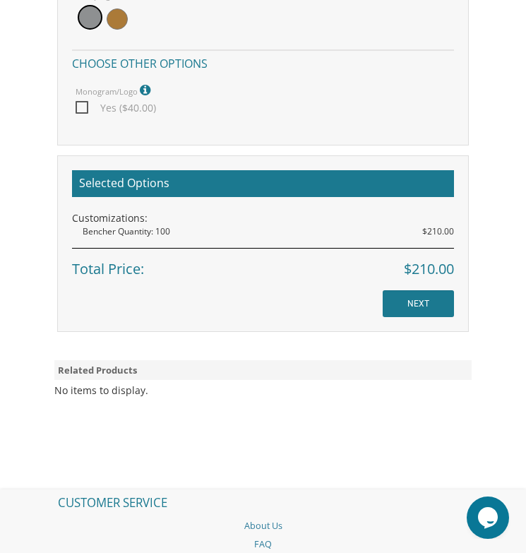
scroll to position [1509, 0]
